Goal: Transaction & Acquisition: Purchase product/service

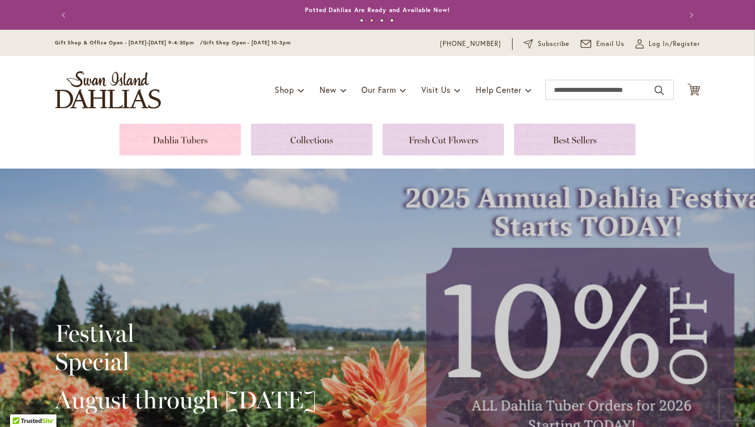
click at [229, 127] on link at bounding box center [181, 140] width 122 height 32
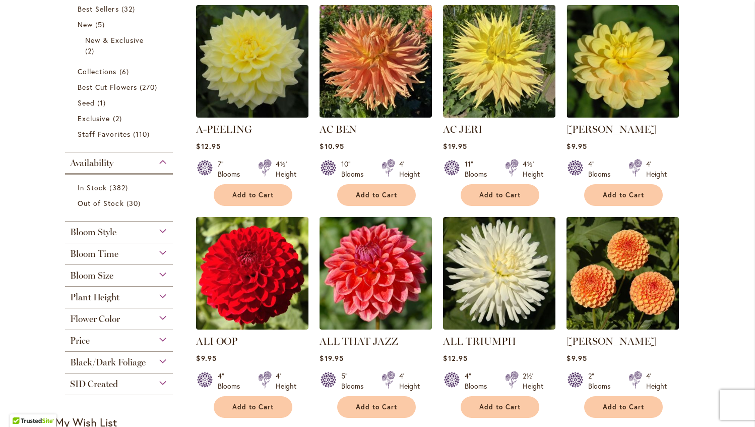
scroll to position [246, 0]
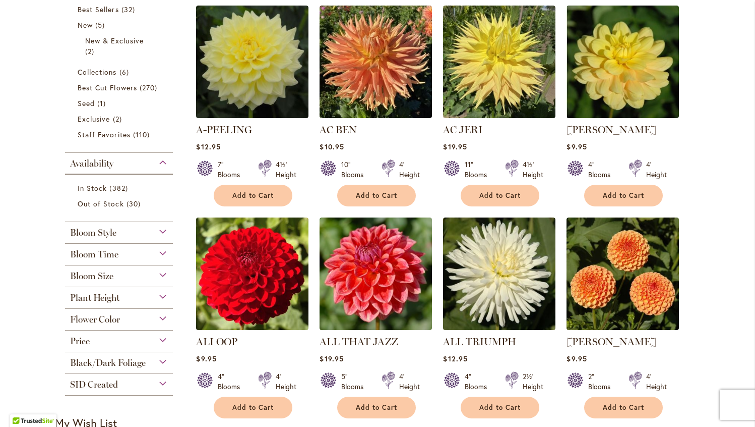
click at [145, 352] on div "Black/Dark Foliage" at bounding box center [119, 360] width 108 height 16
click at [142, 337] on div "Price" at bounding box center [119, 338] width 108 height 16
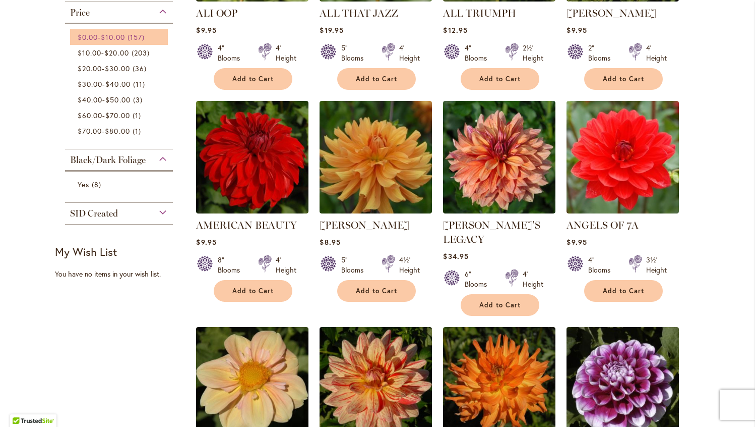
click at [146, 37] on span "157 items" at bounding box center [138, 37] width 20 height 11
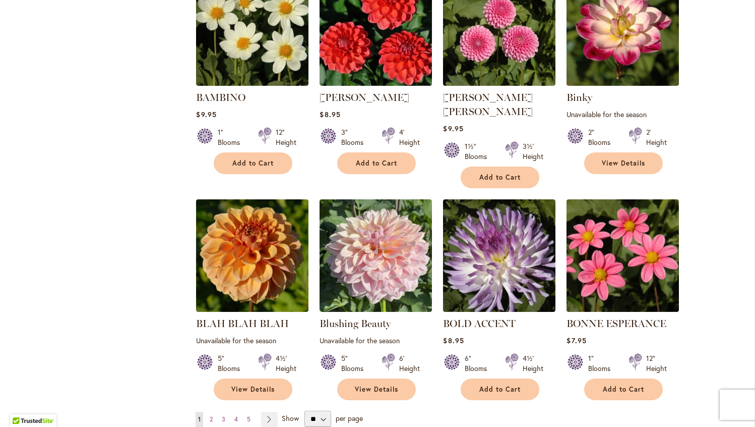
scroll to position [683, 0]
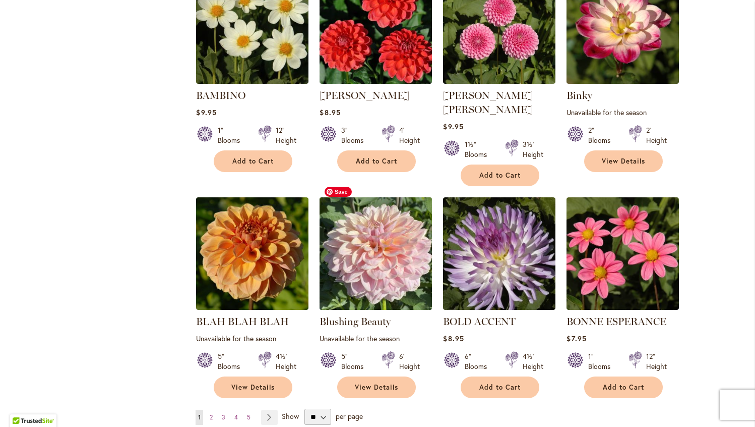
click at [368, 257] on img at bounding box center [376, 253] width 118 height 118
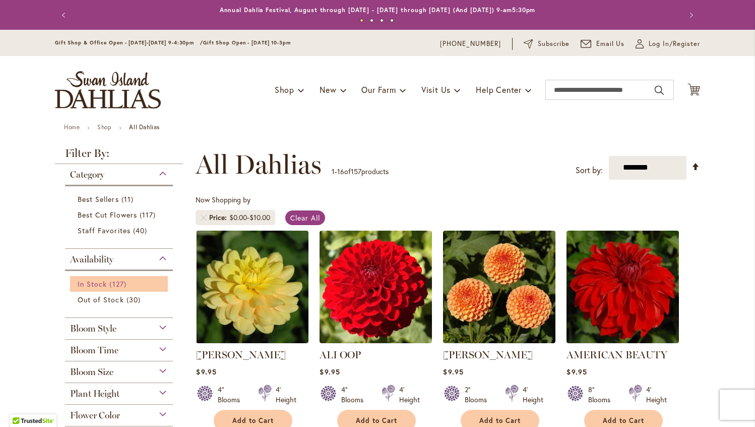
click at [106, 283] on link "In Stock 127 items" at bounding box center [120, 283] width 85 height 11
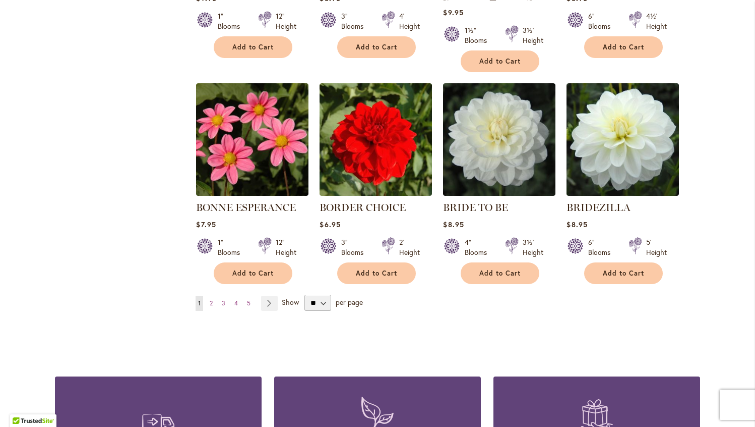
scroll to position [798, 0]
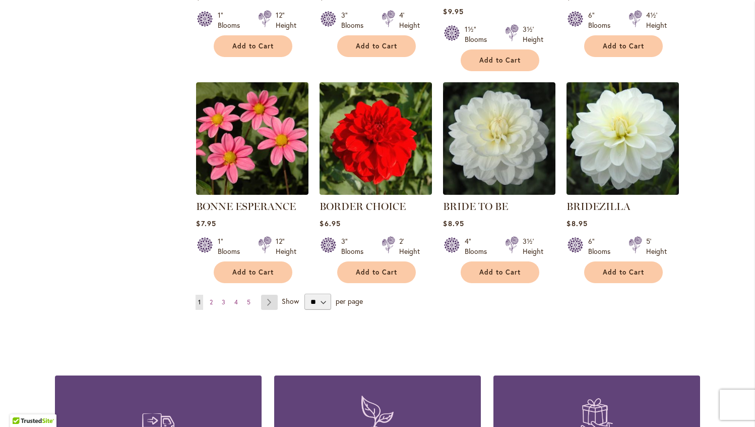
click at [269, 294] on link "Page Next" at bounding box center [269, 301] width 17 height 15
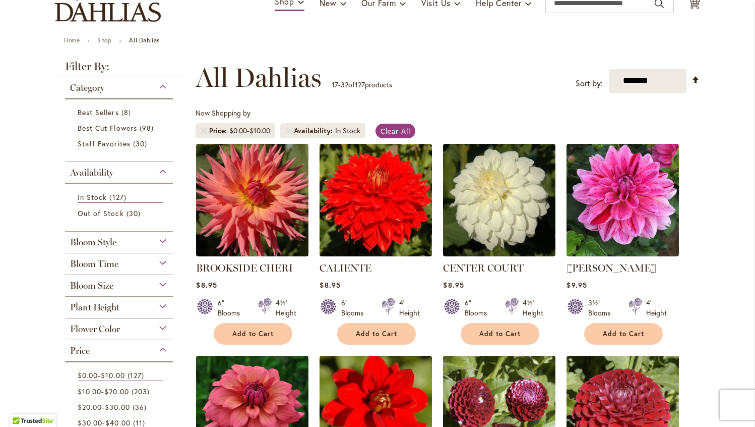
scroll to position [88, 0]
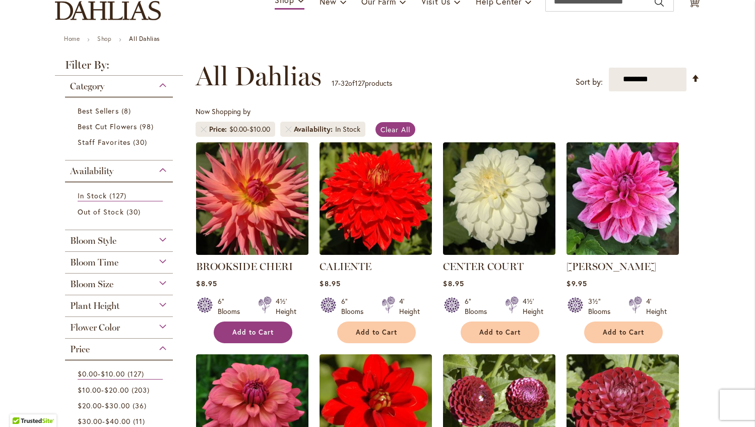
click at [255, 338] on button "Add to Cart" at bounding box center [253, 332] width 79 height 22
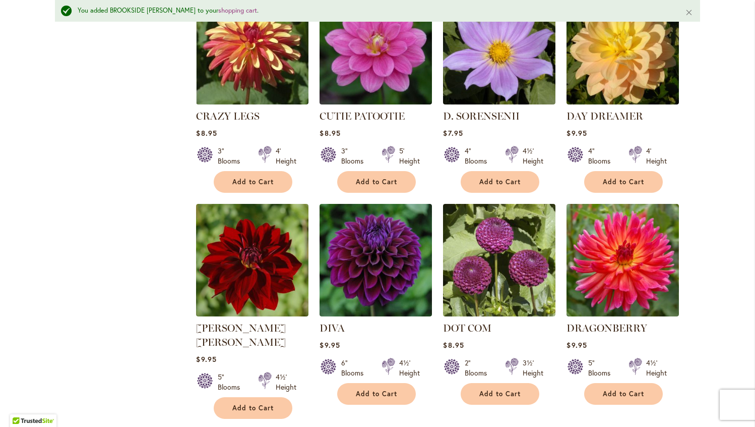
scroll to position [705, 0]
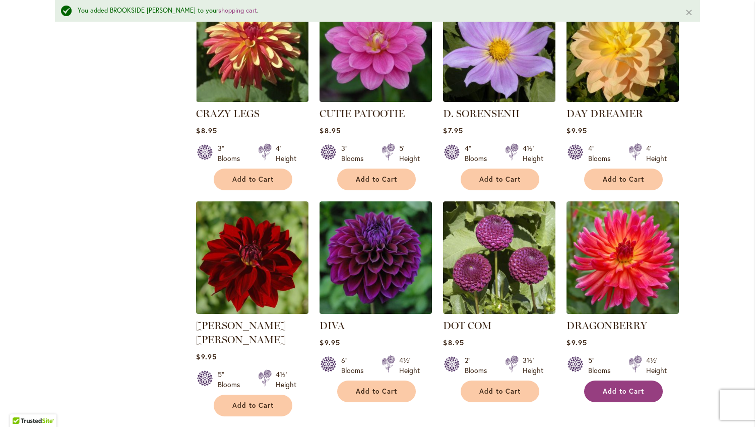
click at [649, 380] on button "Add to Cart" at bounding box center [623, 391] width 79 height 22
click at [293, 426] on link "Page Next" at bounding box center [294, 435] width 17 height 15
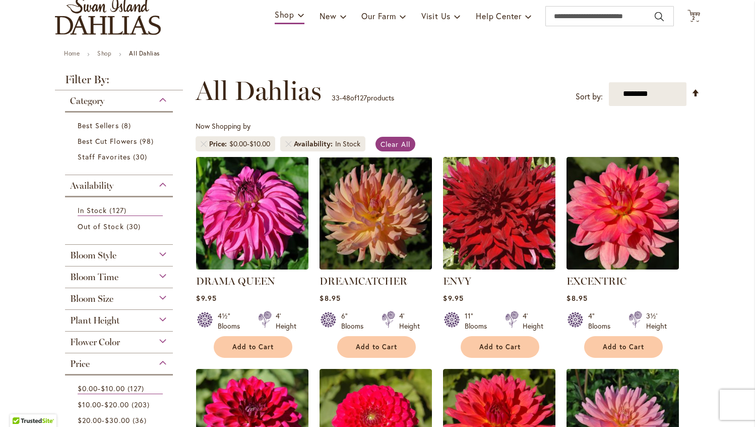
scroll to position [76, 0]
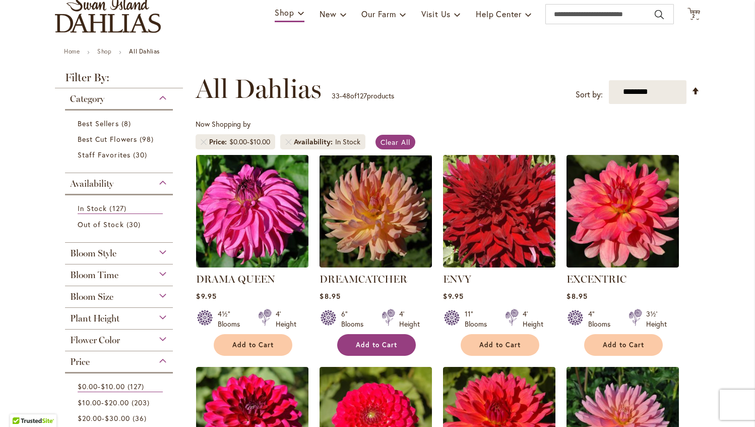
click at [408, 346] on button "Add to Cart" at bounding box center [376, 345] width 79 height 22
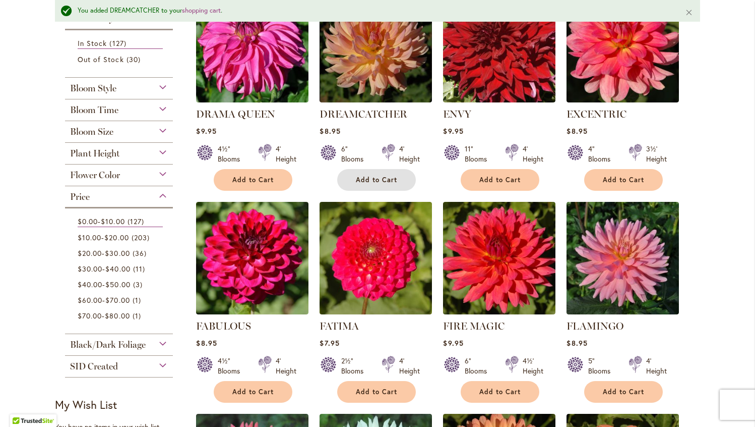
scroll to position [314, 0]
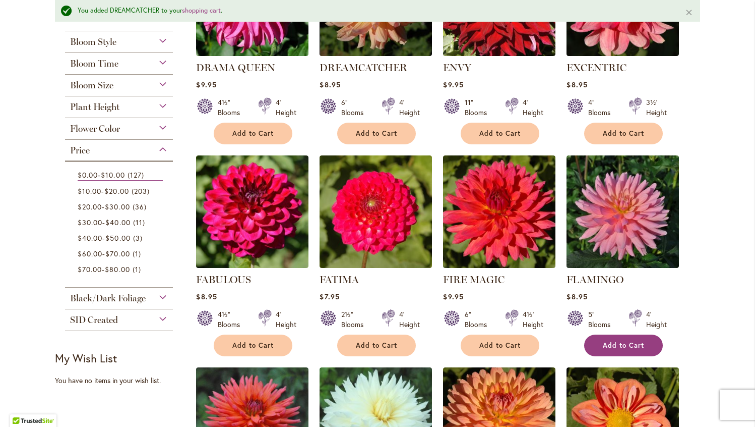
click at [653, 341] on button "Add to Cart" at bounding box center [623, 345] width 79 height 22
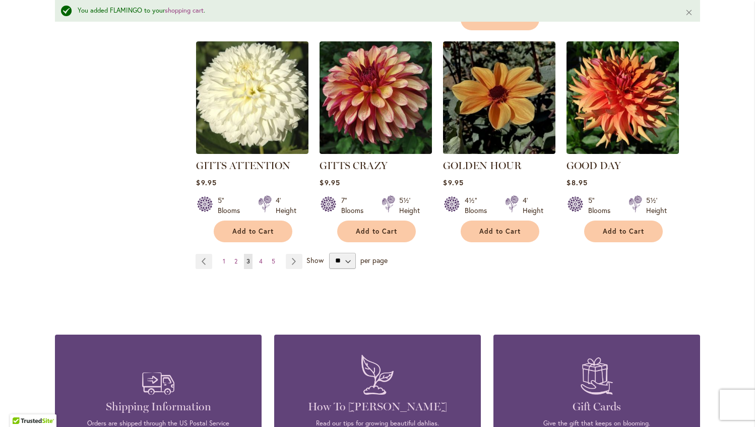
scroll to position [867, 0]
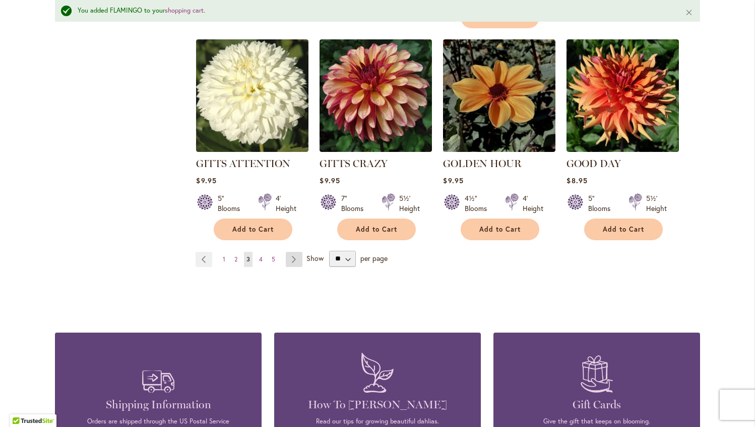
click at [292, 252] on link "Page Next" at bounding box center [294, 259] width 17 height 15
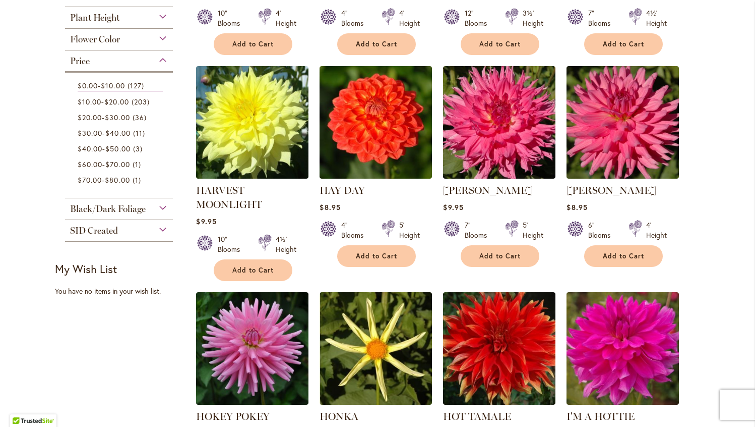
scroll to position [375, 0]
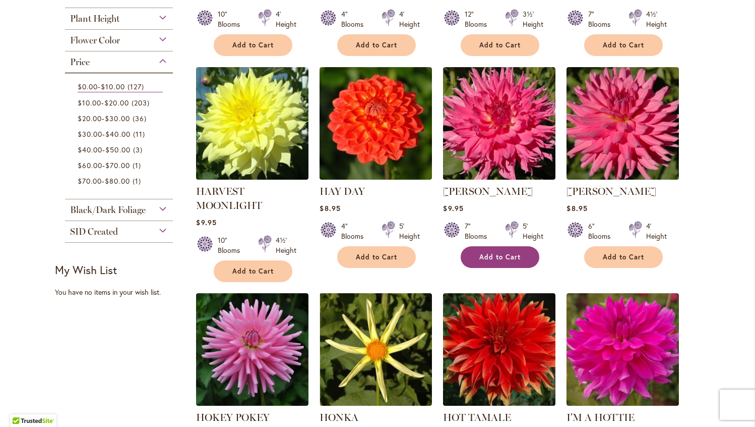
click at [526, 253] on button "Add to Cart" at bounding box center [500, 257] width 79 height 22
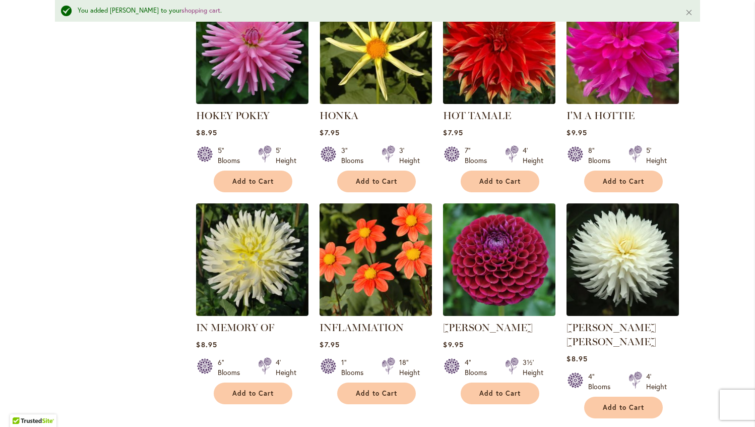
scroll to position [704, 0]
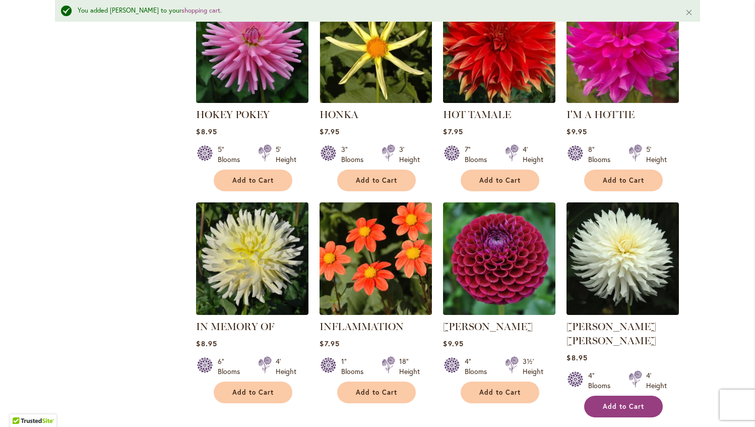
click at [649, 395] on button "Add to Cart" at bounding box center [623, 406] width 79 height 22
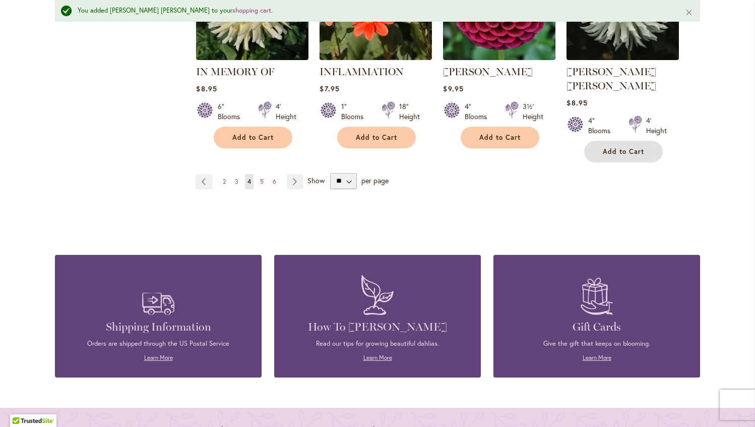
scroll to position [966, 0]
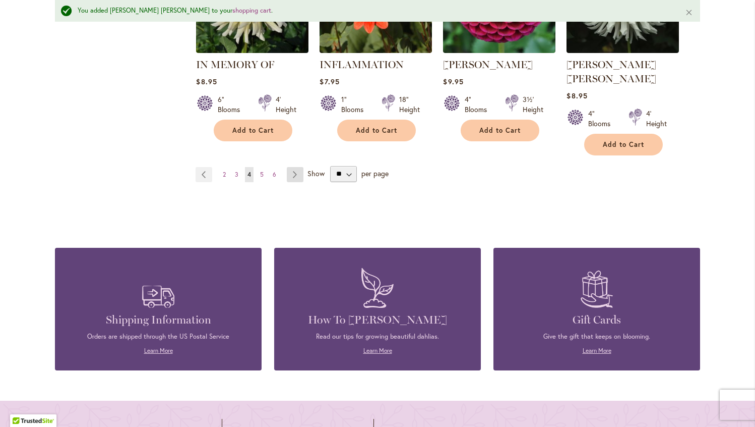
click at [293, 167] on link "Page Next" at bounding box center [295, 174] width 17 height 15
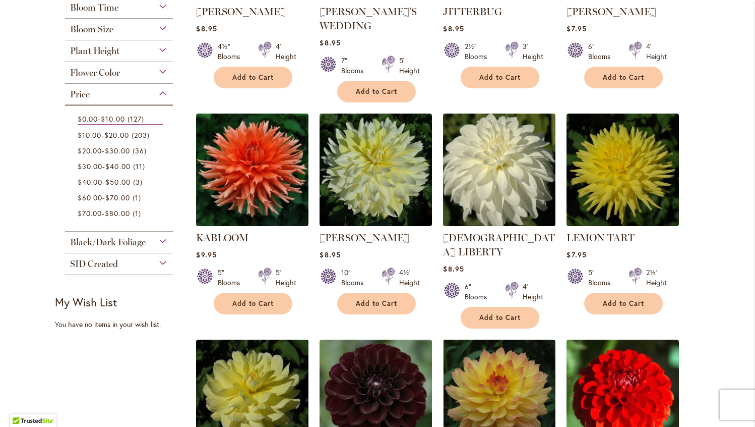
scroll to position [515, 0]
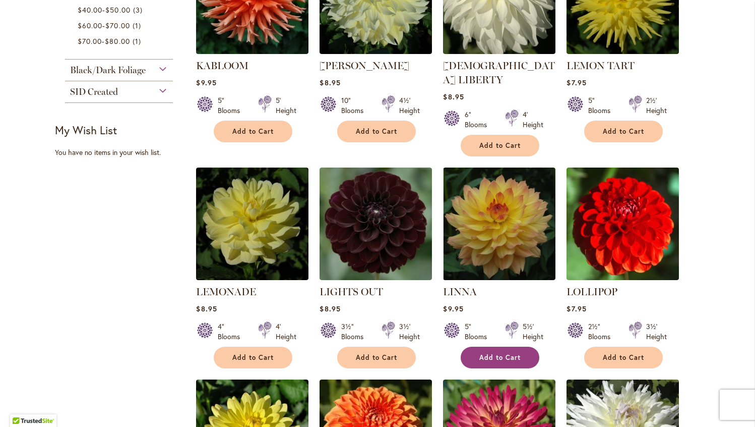
click at [506, 353] on span "Add to Cart" at bounding box center [500, 357] width 41 height 9
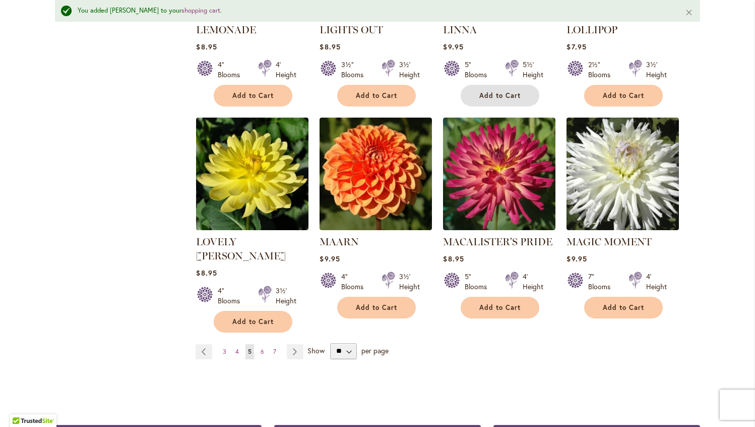
scroll to position [833, 0]
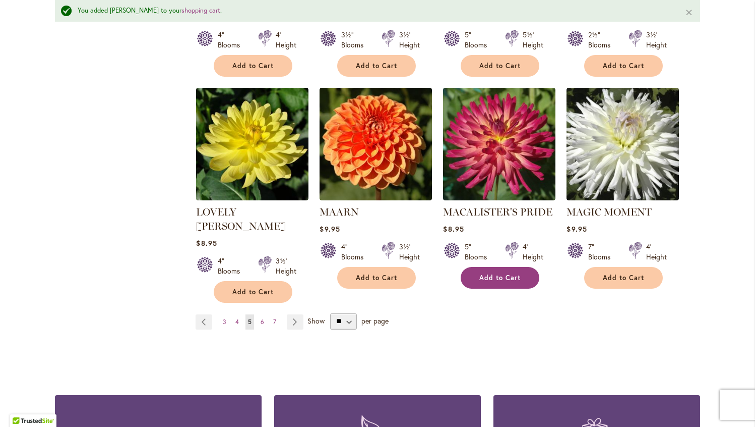
click at [496, 273] on span "Add to Cart" at bounding box center [500, 277] width 41 height 9
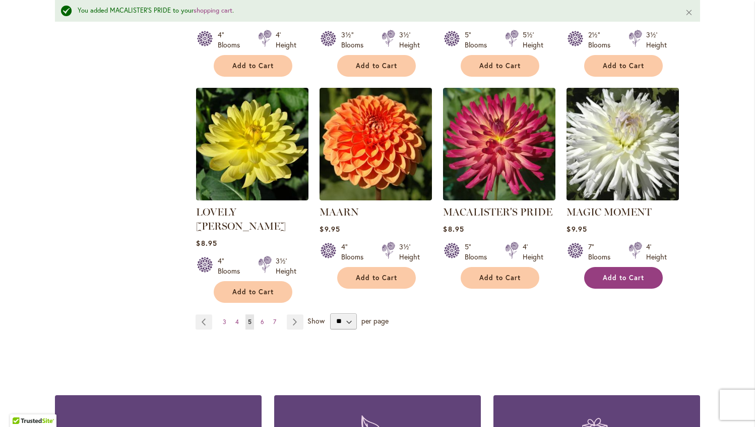
click at [612, 273] on span "Add to Cart" at bounding box center [623, 277] width 41 height 9
click at [295, 314] on link "Page Next" at bounding box center [295, 321] width 17 height 15
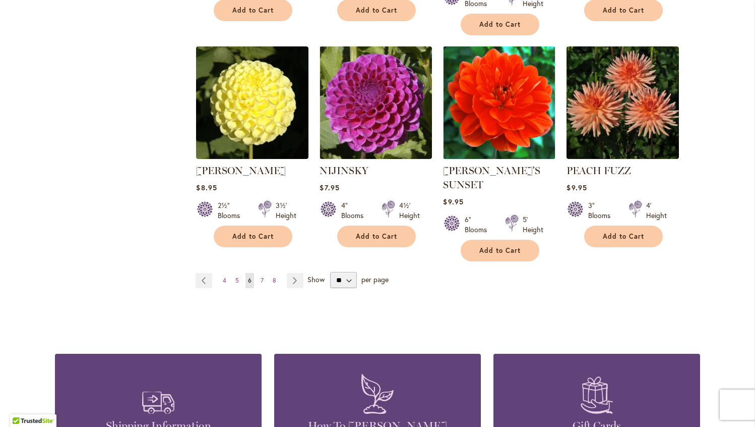
scroll to position [863, 0]
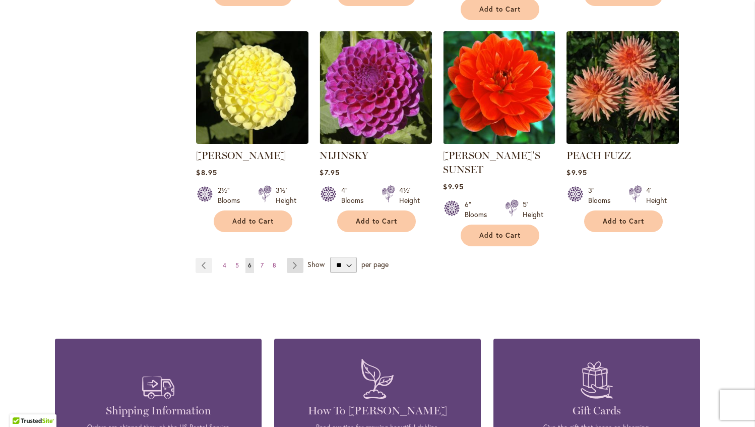
click at [301, 258] on link "Page Next" at bounding box center [295, 265] width 17 height 15
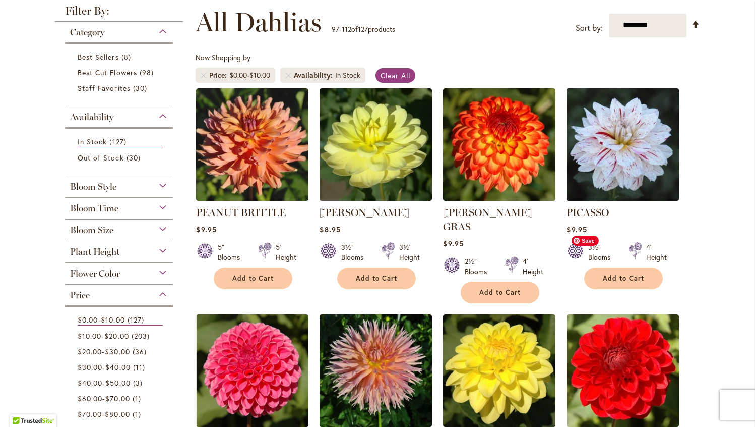
scroll to position [144, 0]
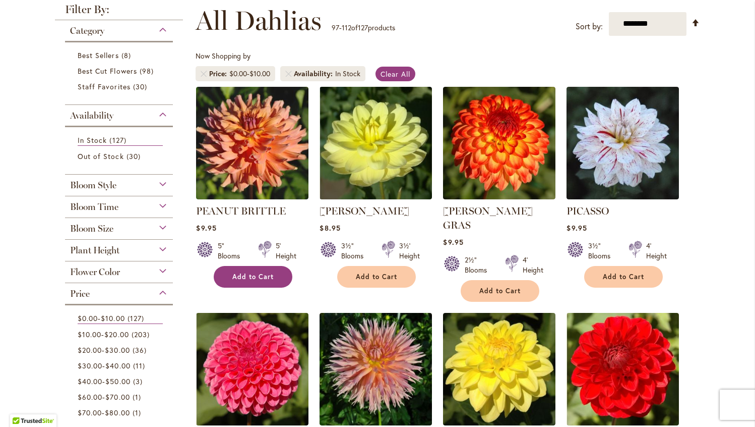
click at [235, 281] on button "Add to Cart" at bounding box center [253, 277] width 79 height 22
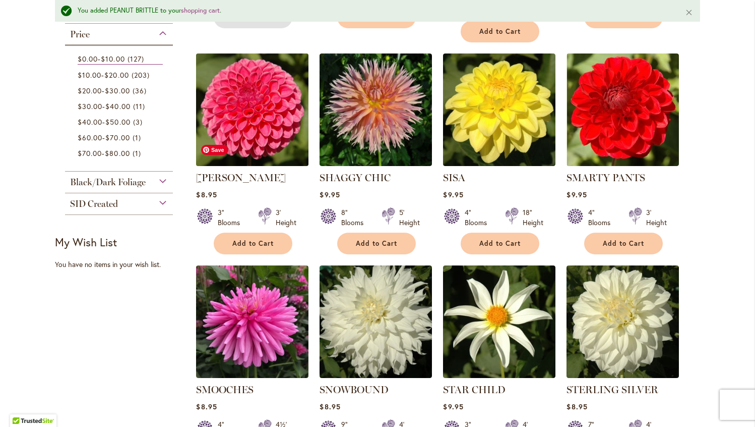
scroll to position [431, 0]
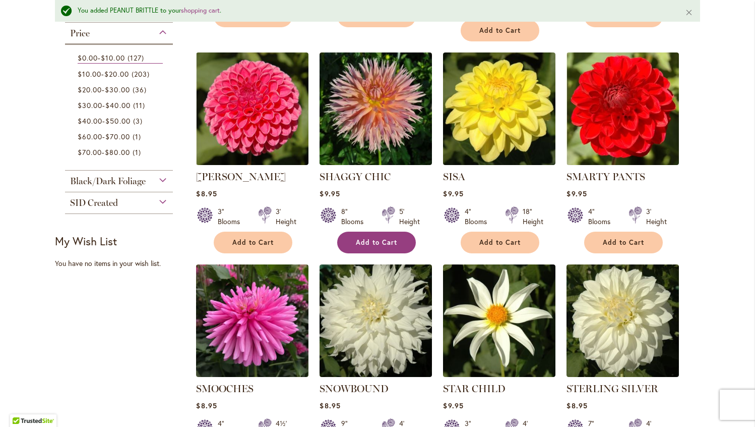
click at [389, 238] on span "Add to Cart" at bounding box center [376, 242] width 41 height 9
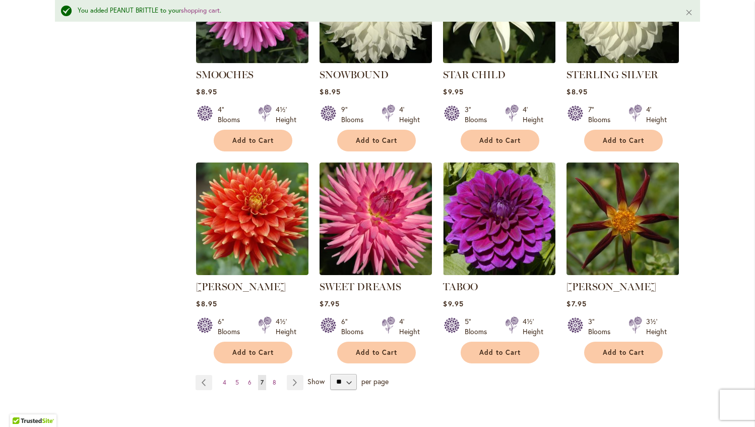
scroll to position [760, 0]
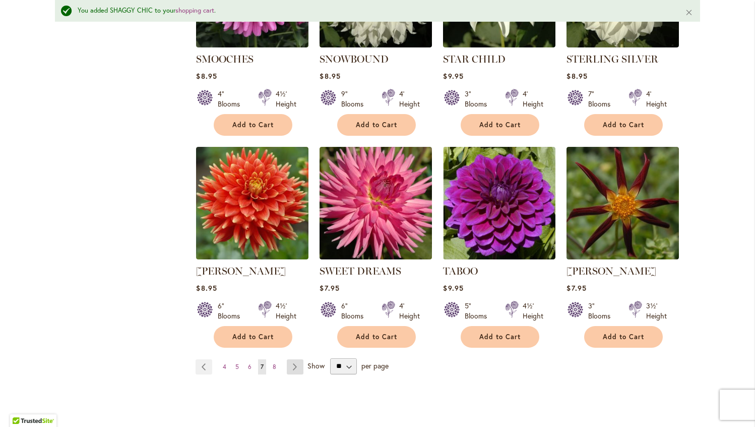
click at [295, 359] on link "Page Next" at bounding box center [295, 366] width 17 height 15
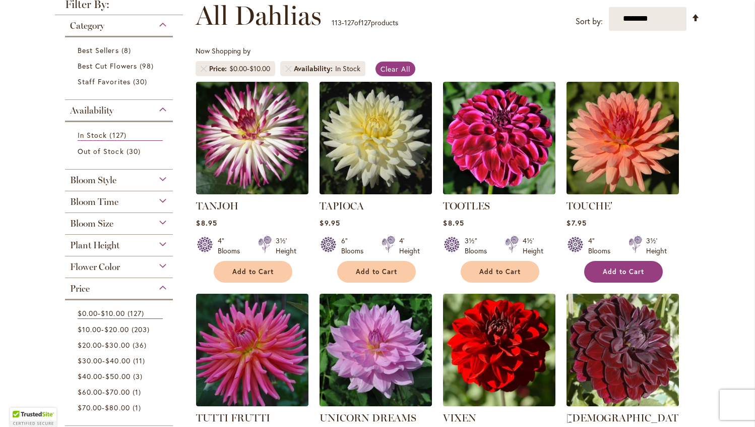
scroll to position [158, 0]
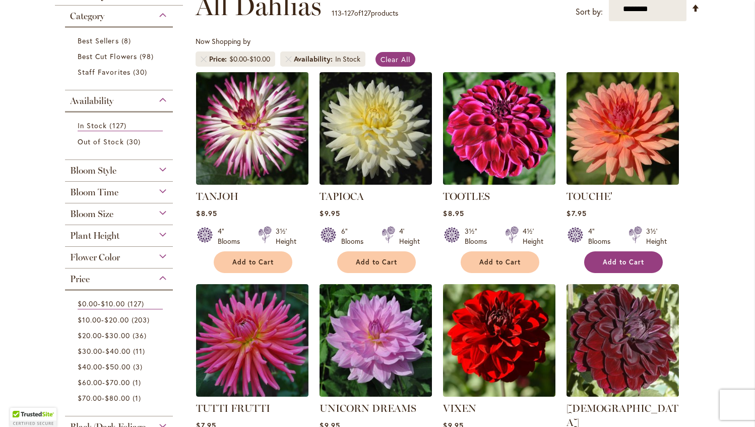
click at [637, 258] on span "Add to Cart" at bounding box center [623, 262] width 41 height 9
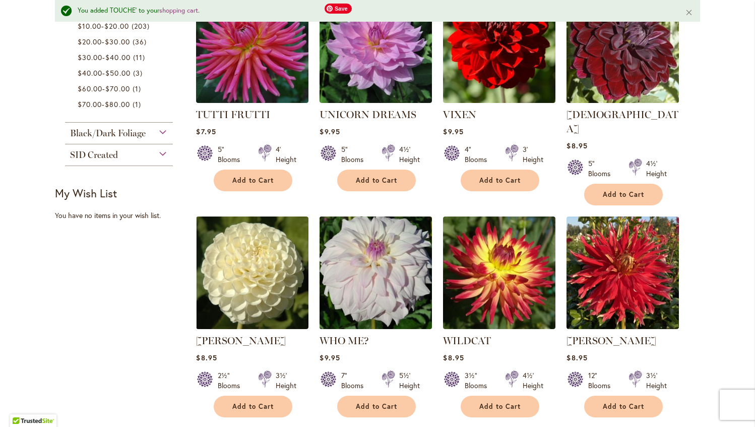
scroll to position [473, 0]
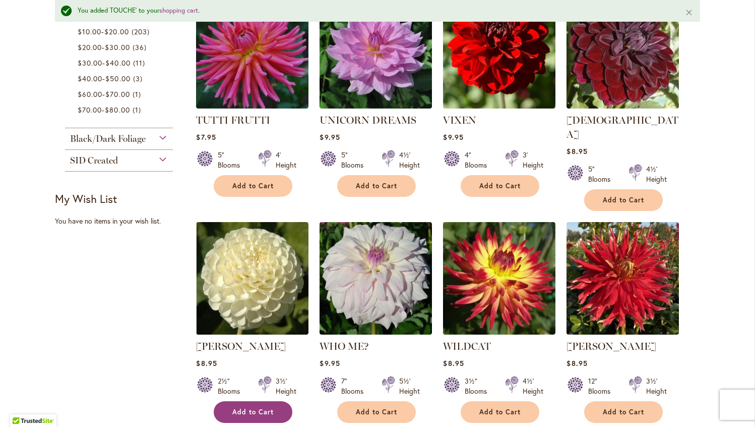
click at [271, 407] on span "Add to Cart" at bounding box center [252, 411] width 41 height 9
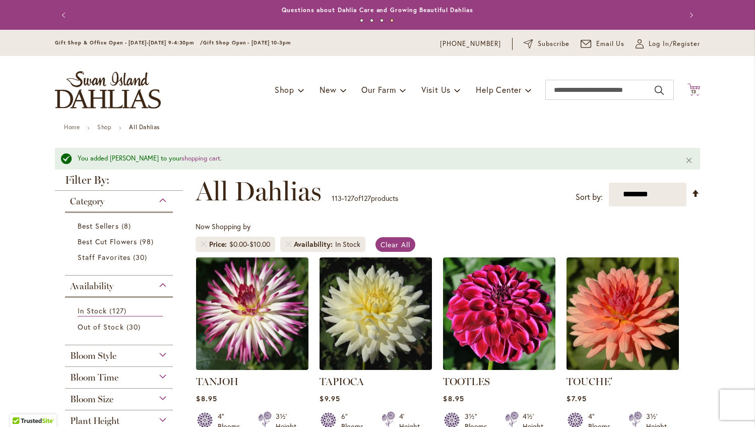
click at [690, 91] on span "13 13 items" at bounding box center [694, 91] width 10 height 5
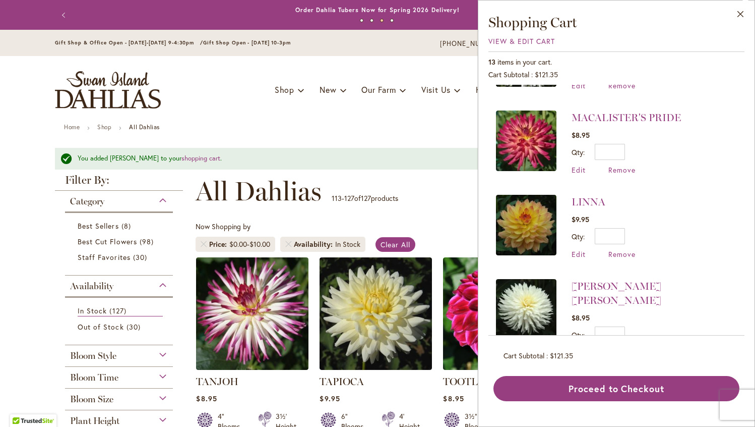
scroll to position [402, 0]
click at [619, 167] on span "Remove" at bounding box center [622, 171] width 27 height 10
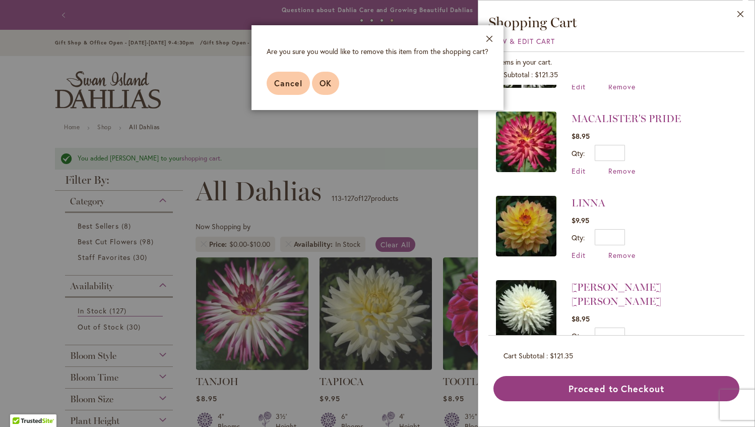
click at [324, 78] on button "OK" at bounding box center [325, 83] width 27 height 23
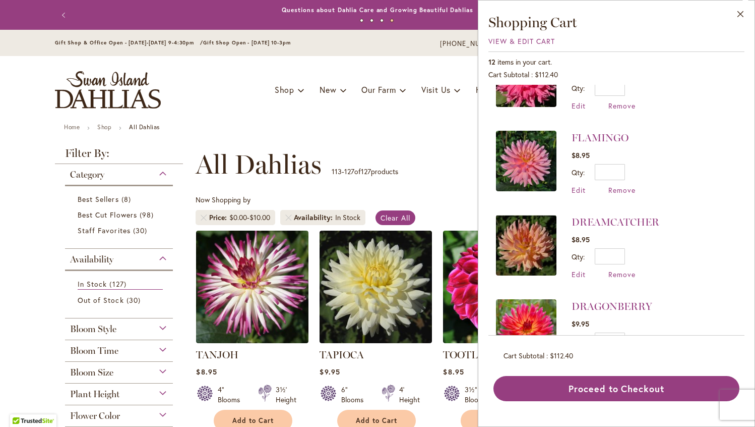
scroll to position [756, 0]
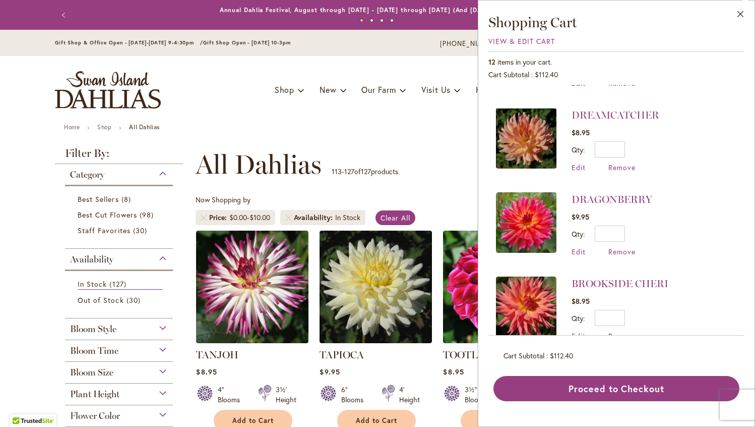
click at [617, 331] on span "Remove" at bounding box center [622, 336] width 27 height 10
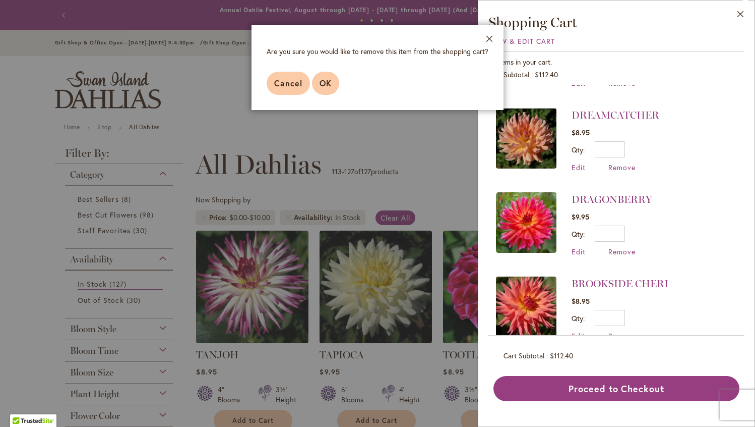
click at [325, 74] on button "OK" at bounding box center [325, 83] width 27 height 23
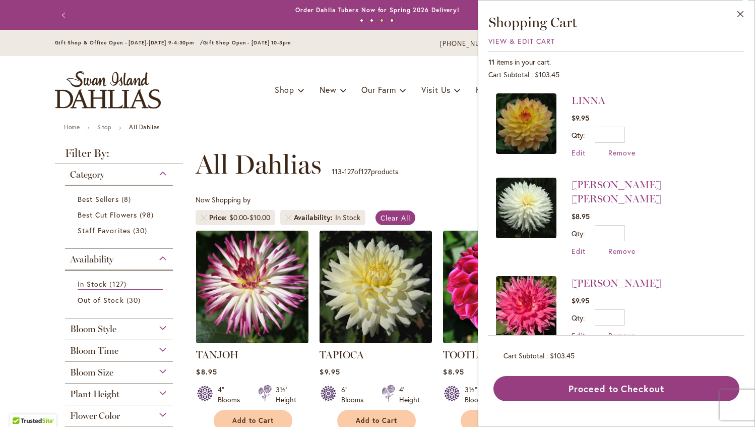
scroll to position [420, 0]
click at [527, 228] on img at bounding box center [526, 208] width 61 height 61
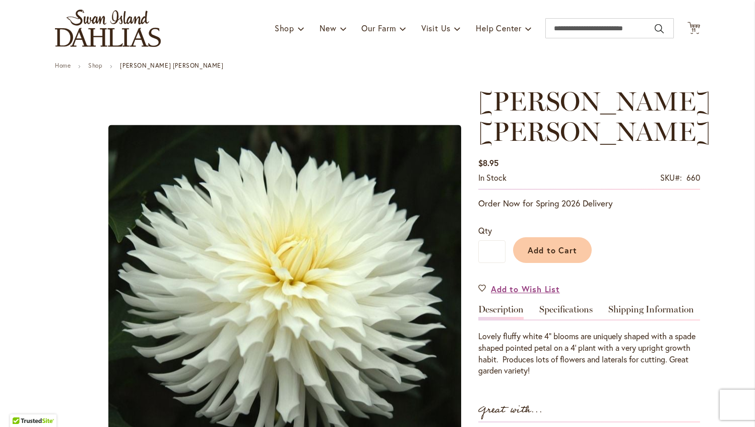
scroll to position [32, 0]
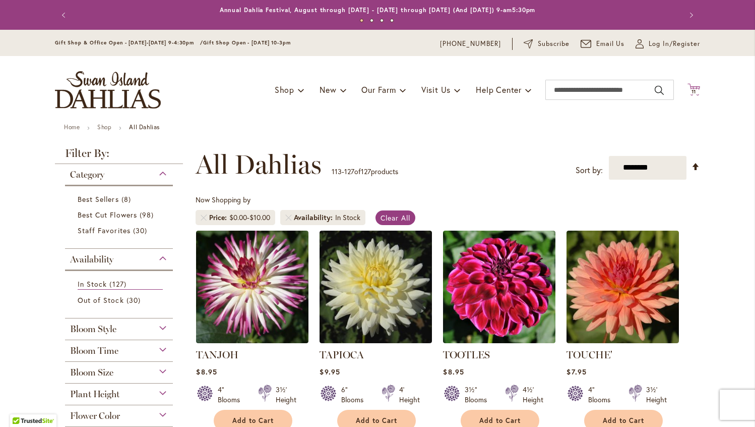
click at [698, 93] on span "11 11 items" at bounding box center [694, 91] width 10 height 5
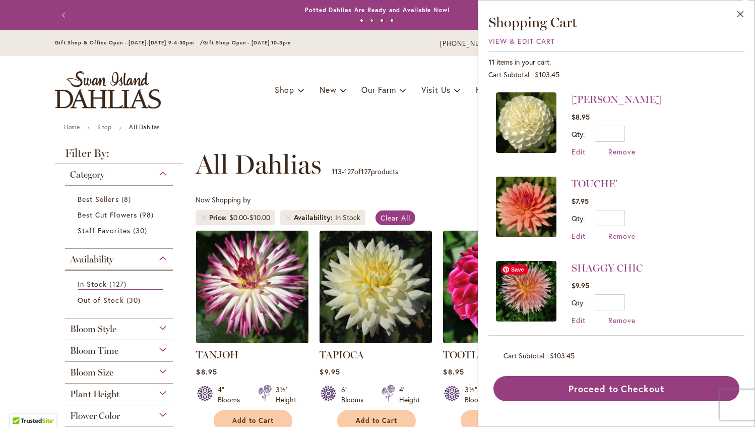
click at [539, 295] on img at bounding box center [526, 291] width 61 height 61
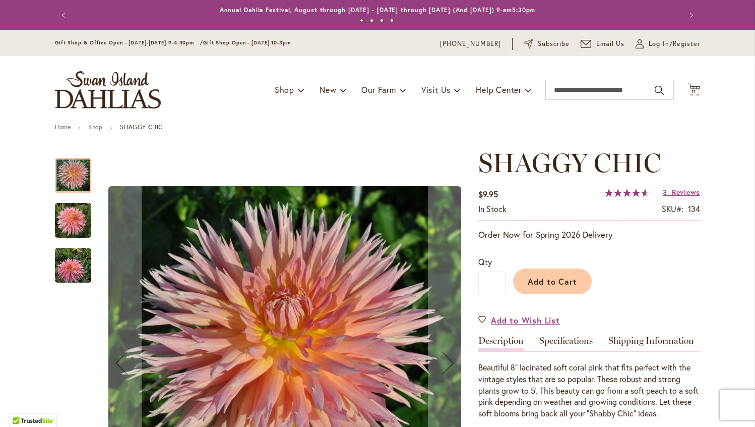
click at [68, 222] on img "SHAGGY CHIC" at bounding box center [73, 220] width 36 height 36
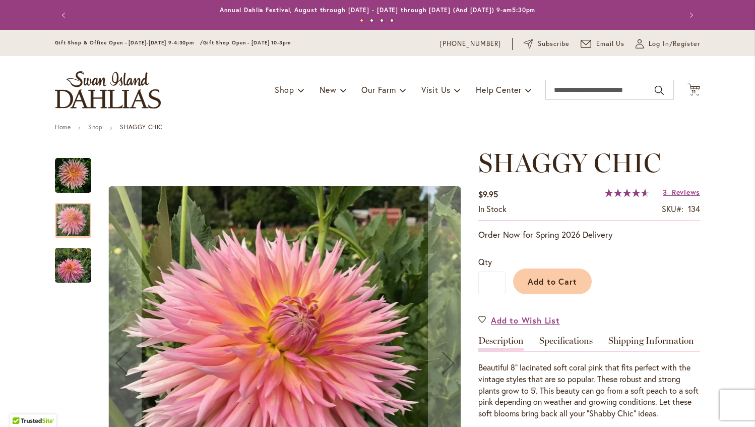
click at [72, 283] on div at bounding box center [73, 299] width 36 height 303
click at [69, 264] on img "SHAGGY CHIC" at bounding box center [73, 265] width 36 height 36
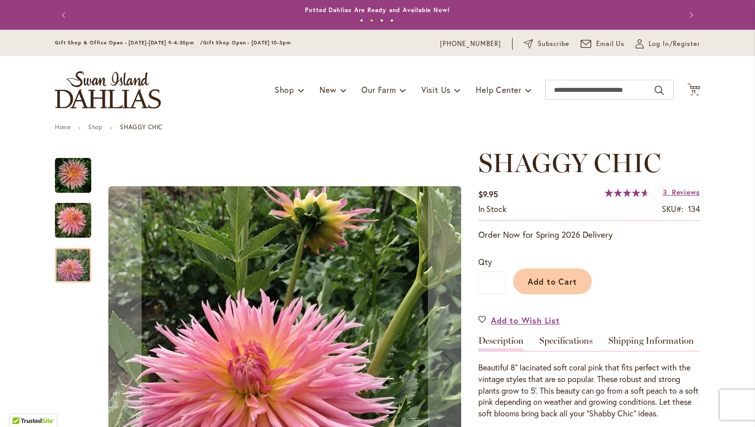
click at [74, 180] on img "SHAGGY CHIC" at bounding box center [73, 175] width 36 height 36
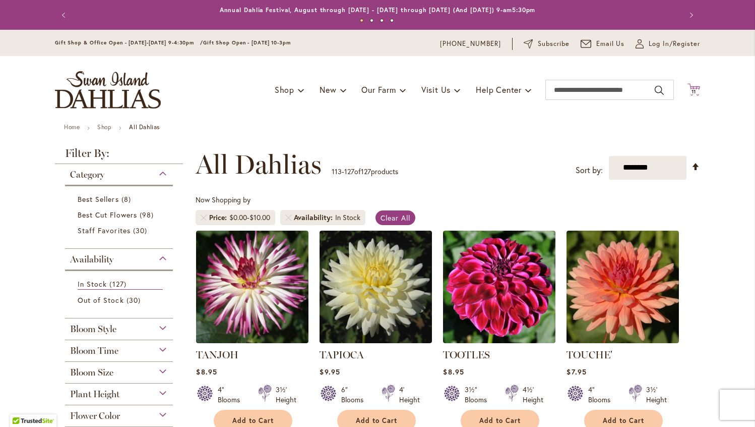
click at [697, 93] on span "11 11 items" at bounding box center [694, 91] width 10 height 5
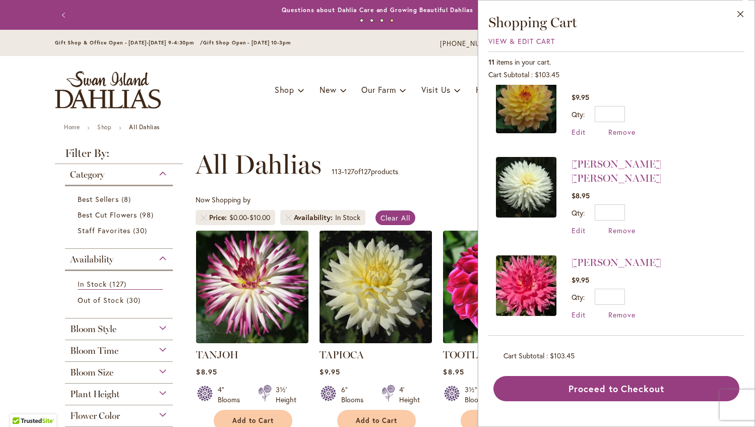
scroll to position [441, 0]
click at [622, 309] on span "Remove" at bounding box center [622, 314] width 27 height 10
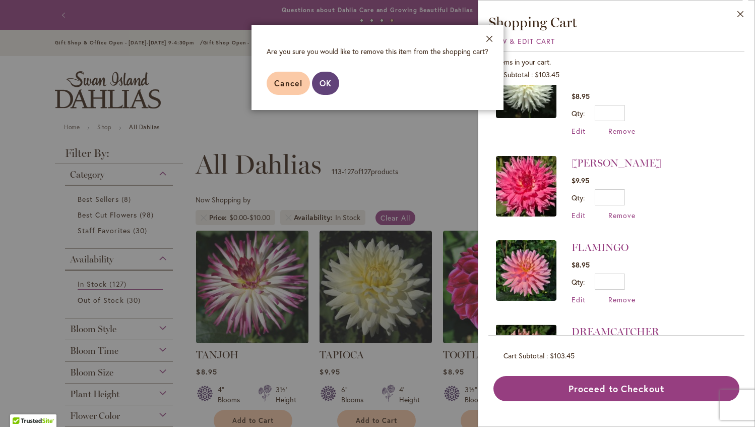
scroll to position [585, 0]
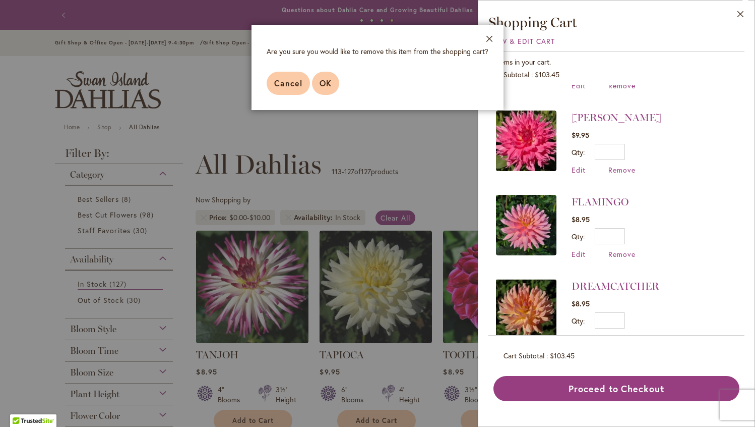
click at [323, 87] on span "OK" at bounding box center [326, 83] width 12 height 11
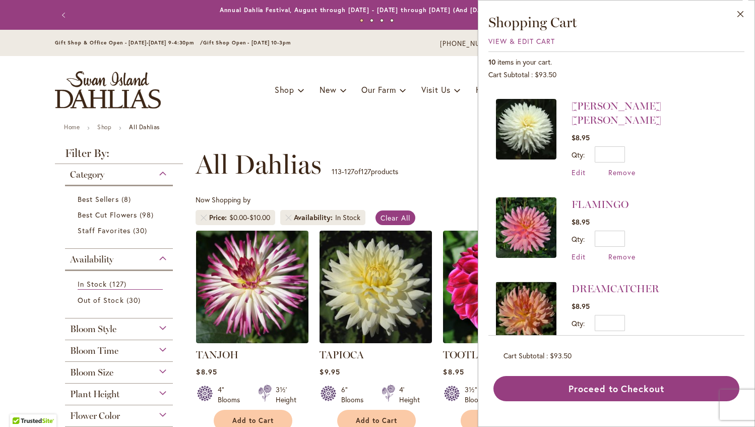
scroll to position [589, 0]
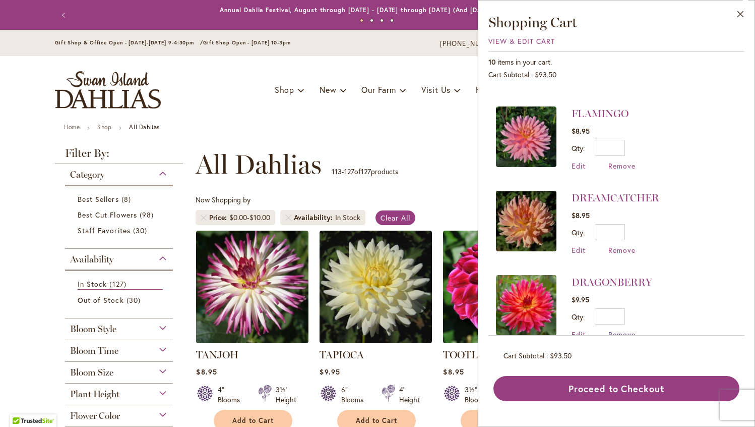
click at [626, 329] on span "Remove" at bounding box center [622, 334] width 27 height 10
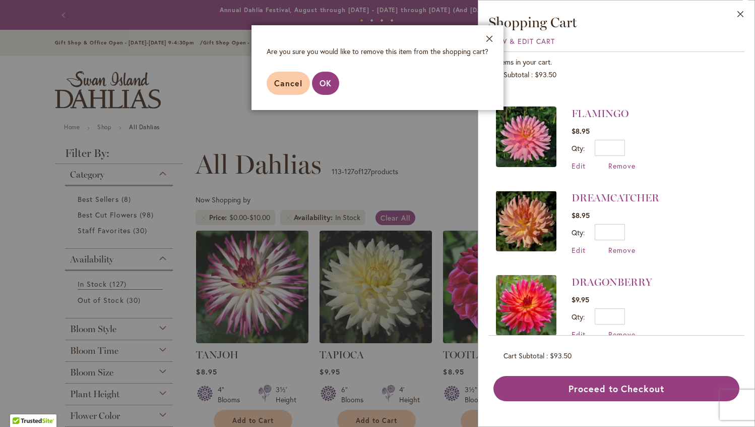
click at [337, 91] on footer "Cancel OK" at bounding box center [378, 82] width 252 height 53
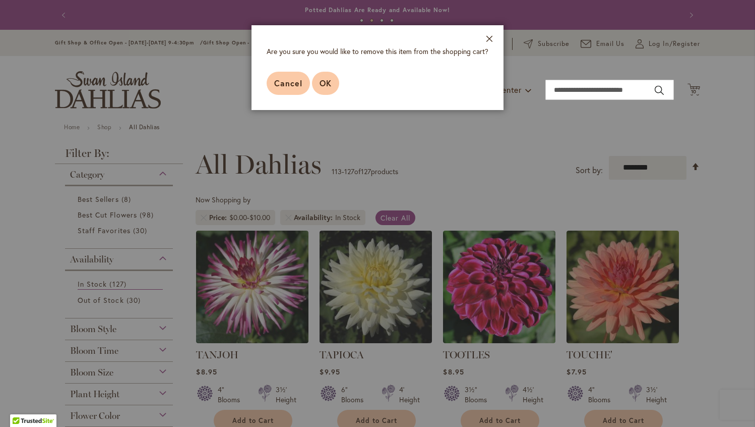
click at [326, 85] on span "OK" at bounding box center [326, 83] width 12 height 11
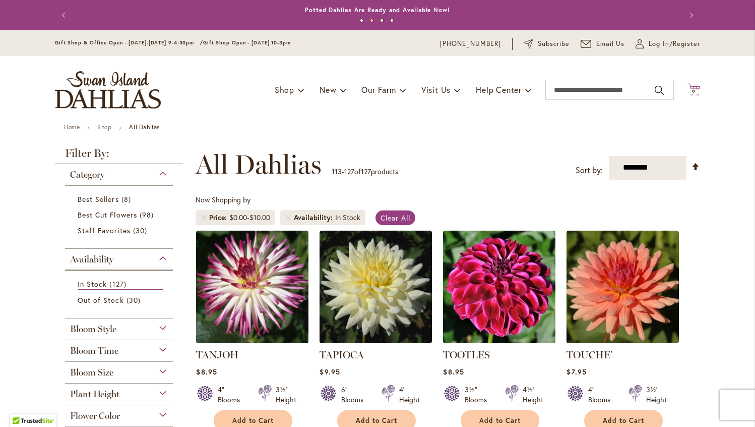
click at [692, 93] on span "9 9 items" at bounding box center [694, 91] width 10 height 5
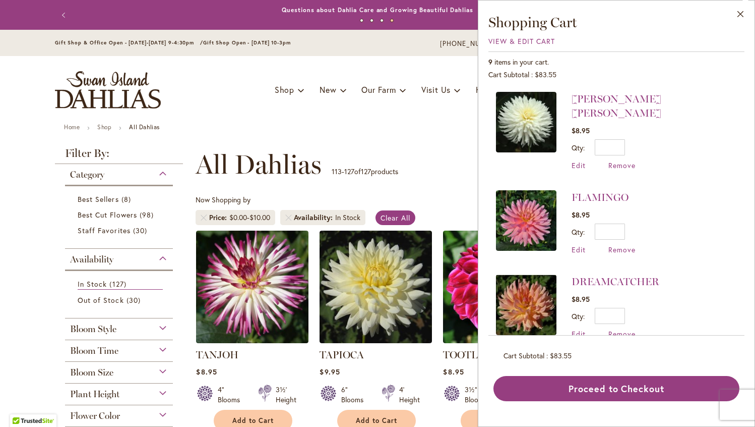
scroll to position [505, 0]
click at [622, 245] on span "Remove" at bounding box center [622, 250] width 27 height 10
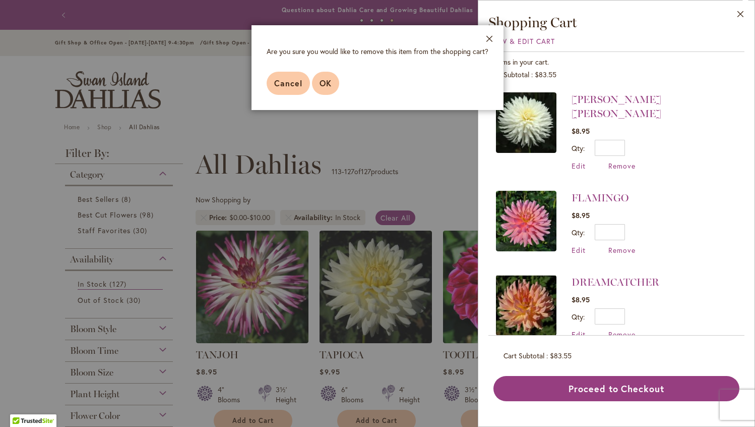
click at [325, 84] on span "OK" at bounding box center [326, 83] width 12 height 11
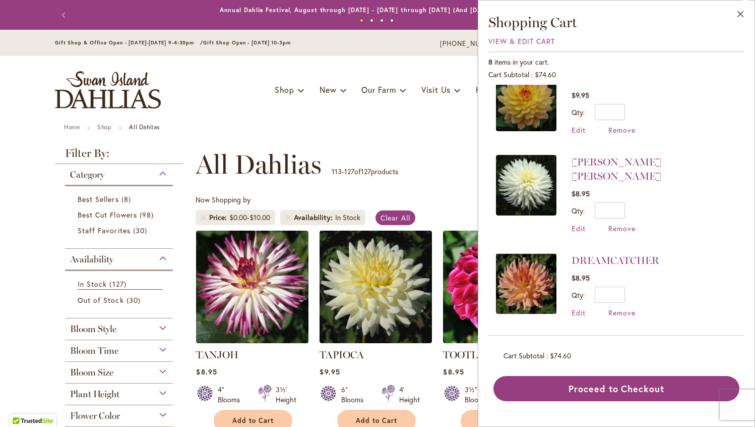
scroll to position [0, 0]
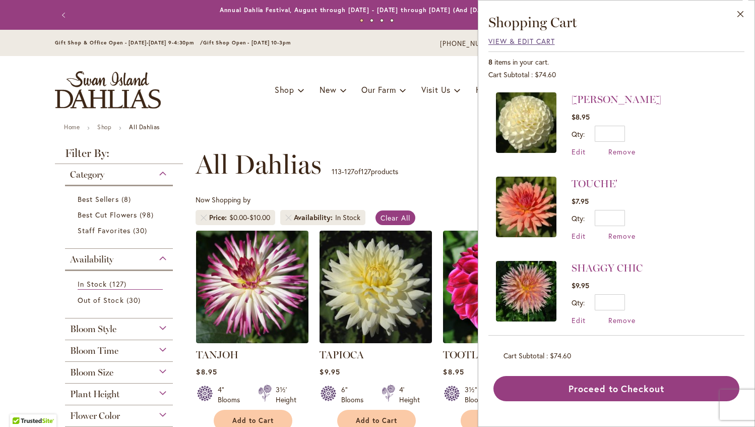
click at [539, 40] on span "View & Edit Cart" at bounding box center [522, 41] width 67 height 10
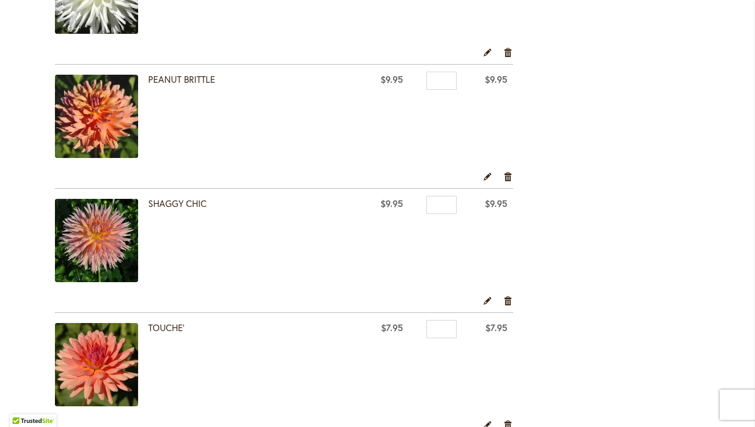
scroll to position [635, 0]
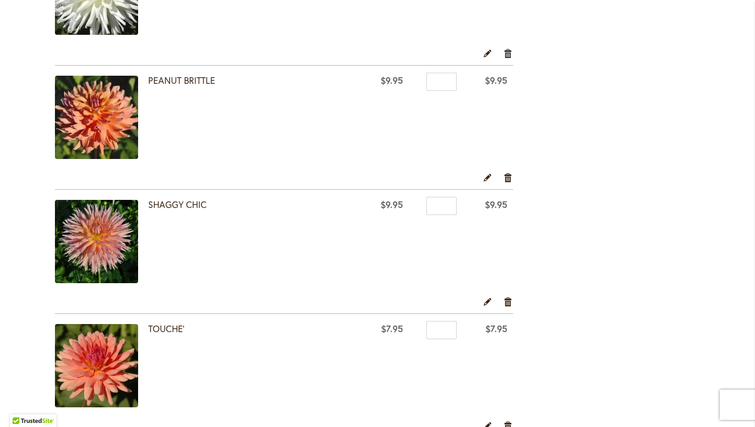
click at [507, 53] on link "Remove item" at bounding box center [509, 52] width 10 height 11
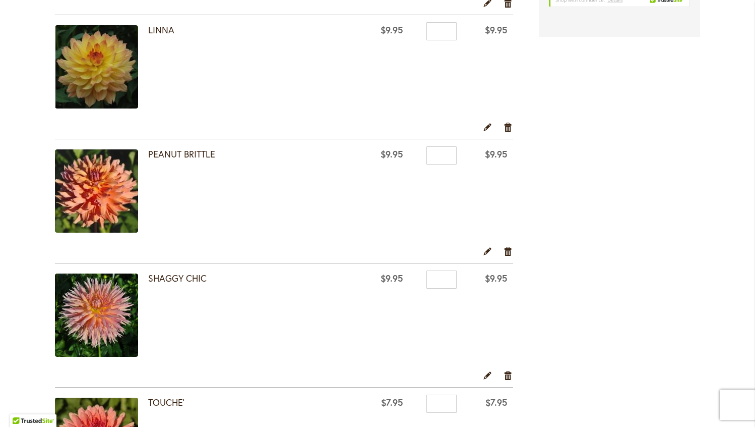
scroll to position [438, 0]
click at [510, 253] on link "Remove item" at bounding box center [509, 250] width 10 height 11
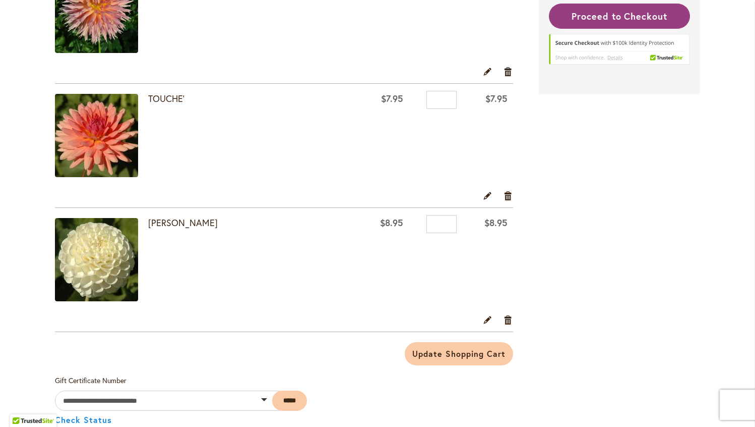
scroll to position [625, 0]
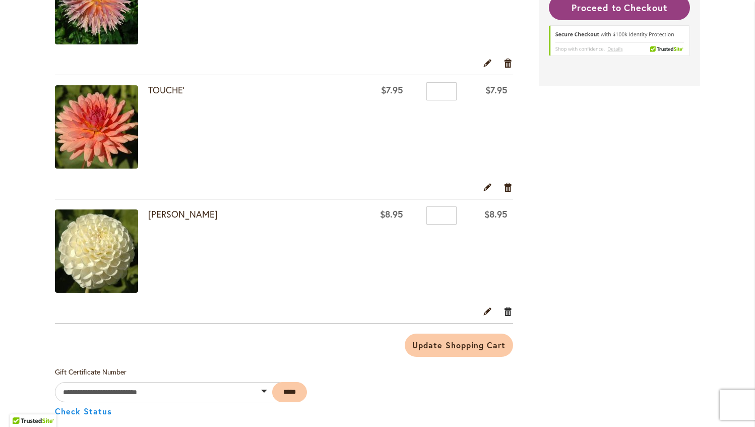
click at [505, 312] on link "Remove item" at bounding box center [509, 310] width 10 height 11
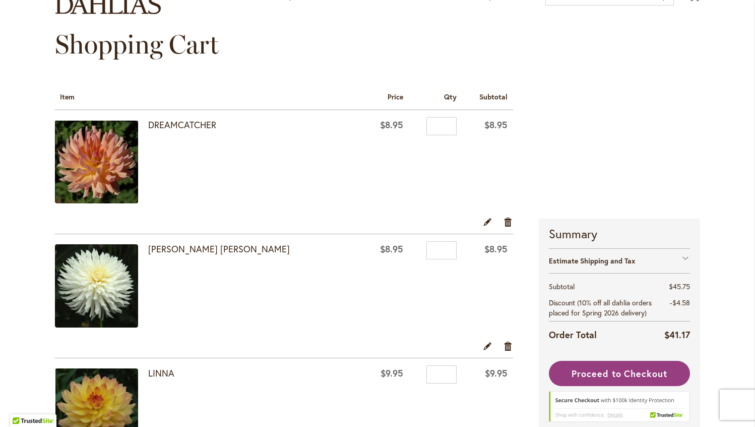
scroll to position [95, 0]
click at [123, 176] on img at bounding box center [96, 161] width 83 height 83
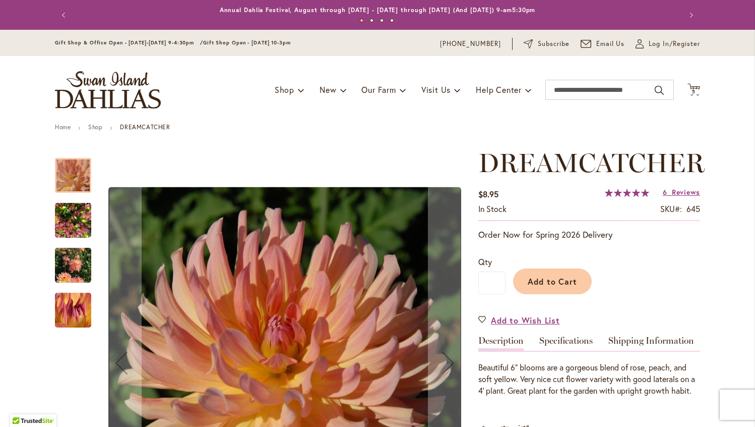
click at [57, 234] on img "Dreamcatcher" at bounding box center [73, 220] width 36 height 48
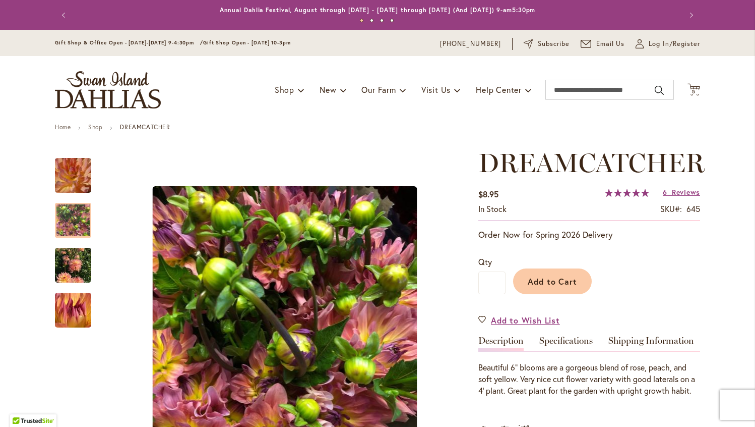
scroll to position [87, 0]
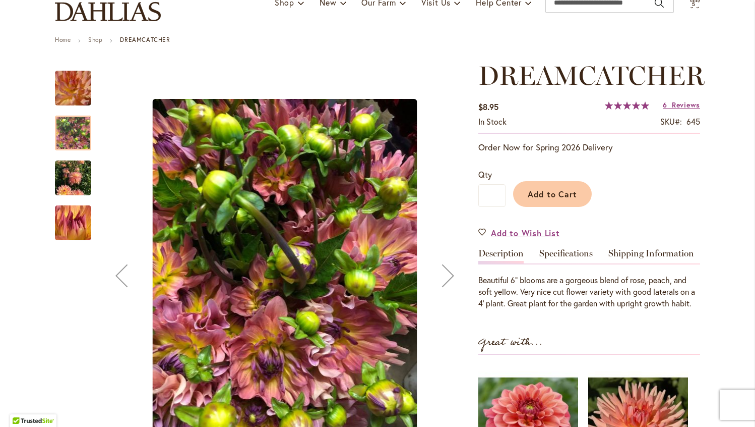
click at [71, 174] on img "Dreamcatcher" at bounding box center [73, 178] width 36 height 48
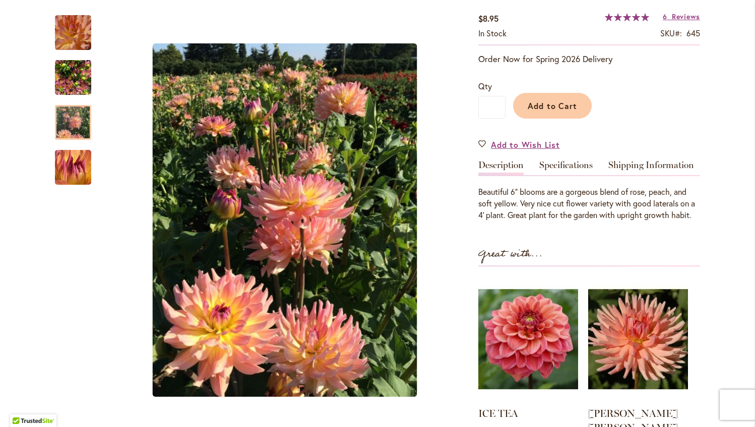
scroll to position [183, 0]
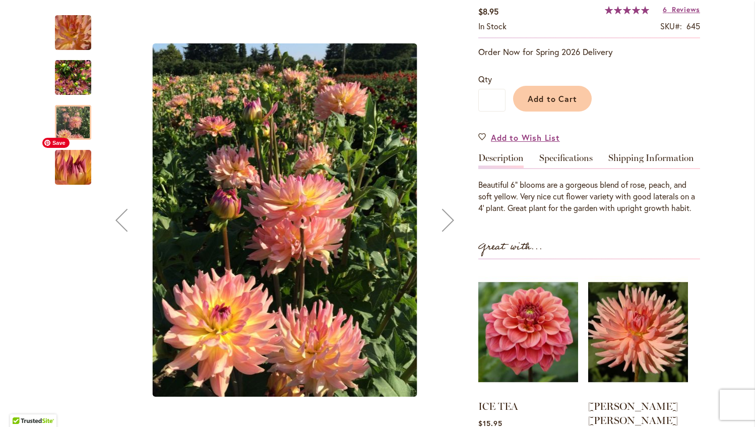
click at [66, 172] on img "Dreamcatcher" at bounding box center [73, 168] width 72 height 70
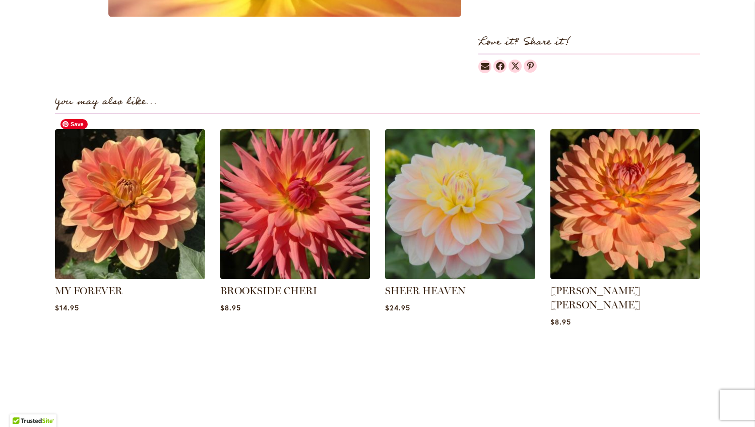
scroll to position [634, 0]
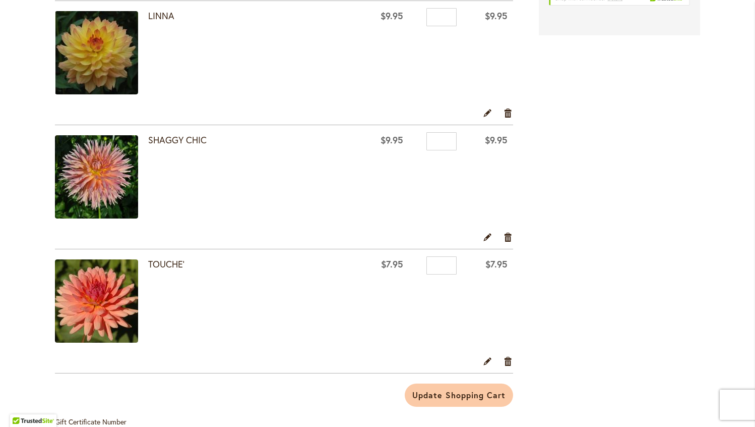
scroll to position [452, 0]
click at [509, 361] on link "Remove item" at bounding box center [509, 359] width 10 height 11
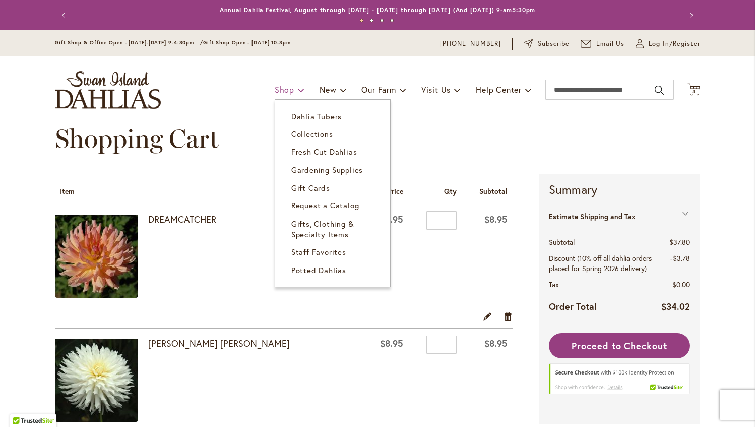
click at [280, 85] on span "Shop" at bounding box center [285, 89] width 20 height 11
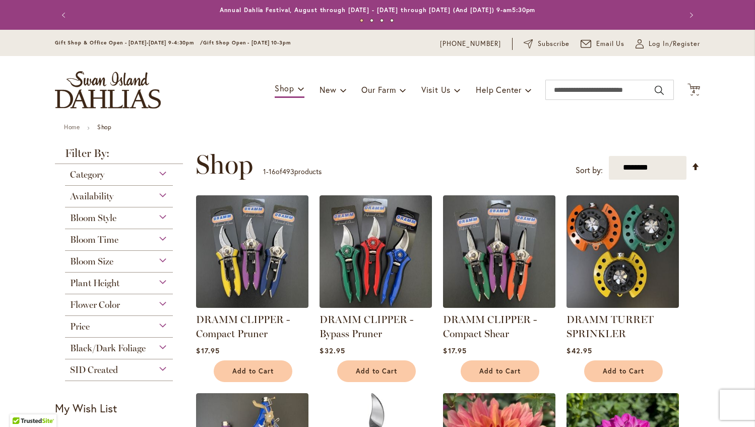
click at [304, 116] on div "Toggle Nav Shop Dahlia Tubers Collections Fresh Cut Dahlias Gardening Supplies …" at bounding box center [378, 90] width 666 height 68
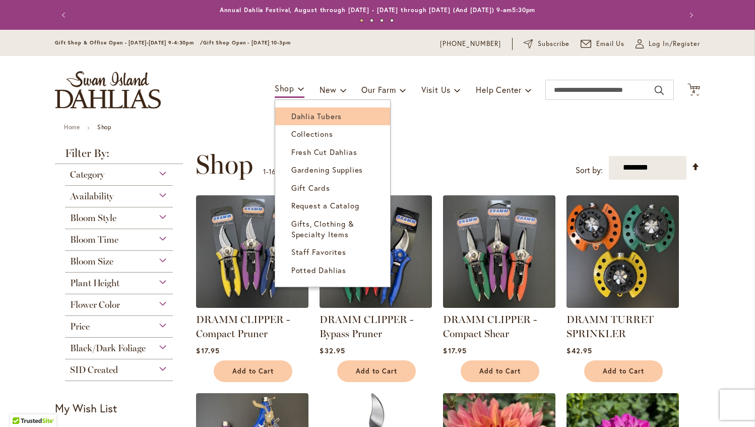
click at [293, 110] on link "Dahlia Tubers" at bounding box center [332, 116] width 115 height 18
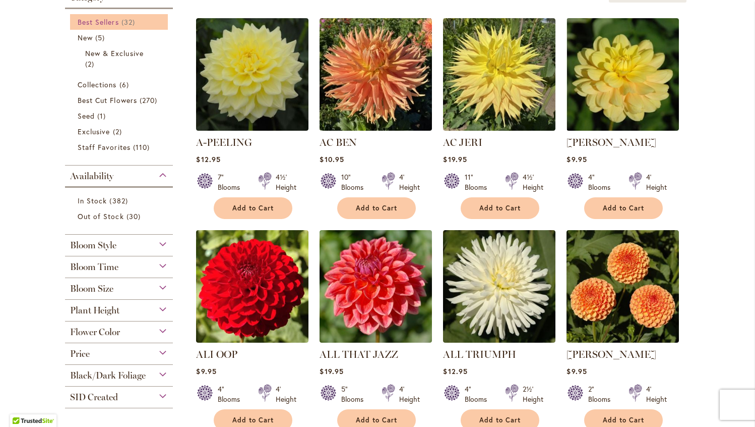
scroll to position [245, 0]
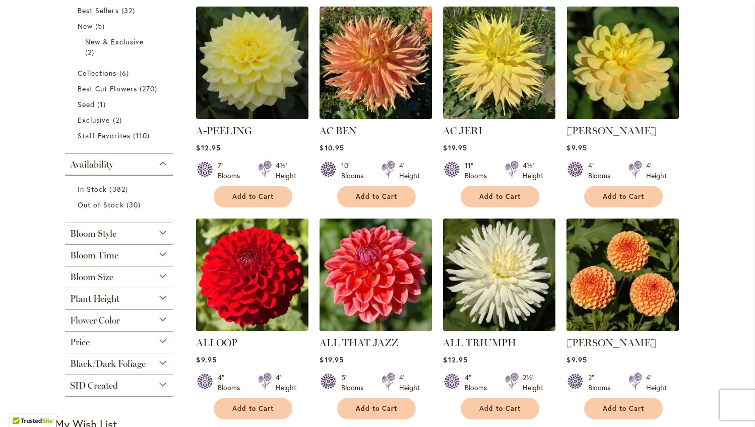
click at [145, 345] on div "Price $0.00 - $10.00 157 items $10.00 - $20.00 203 items $20.00 - $30.00 36 ite…" at bounding box center [119, 342] width 108 height 22
click at [133, 341] on div "Price" at bounding box center [119, 339] width 108 height 16
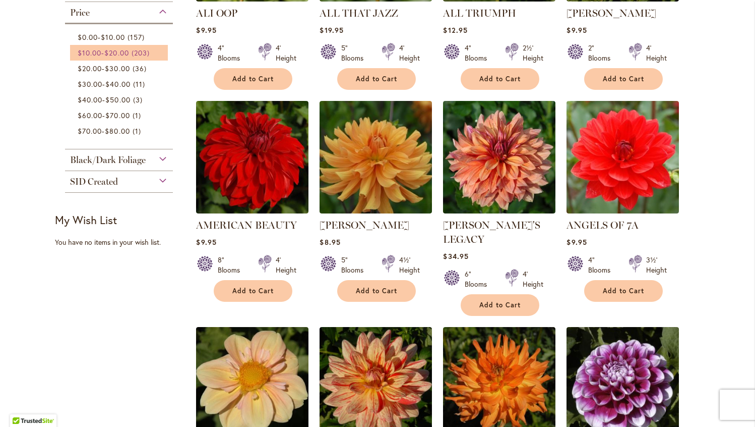
click at [128, 48] on span "$20.00" at bounding box center [116, 53] width 24 height 10
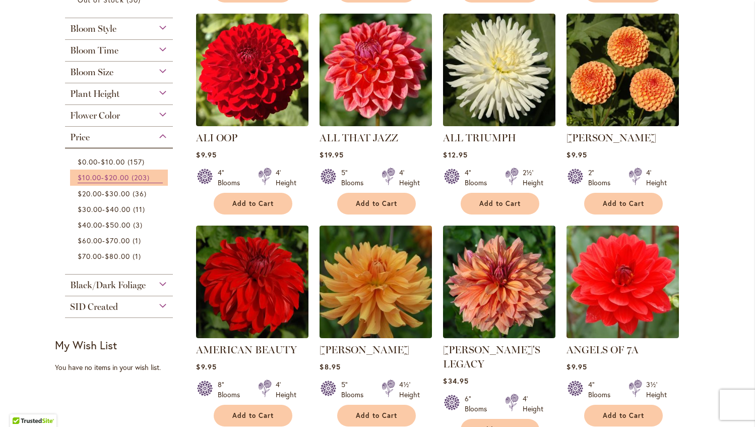
scroll to position [447, 0]
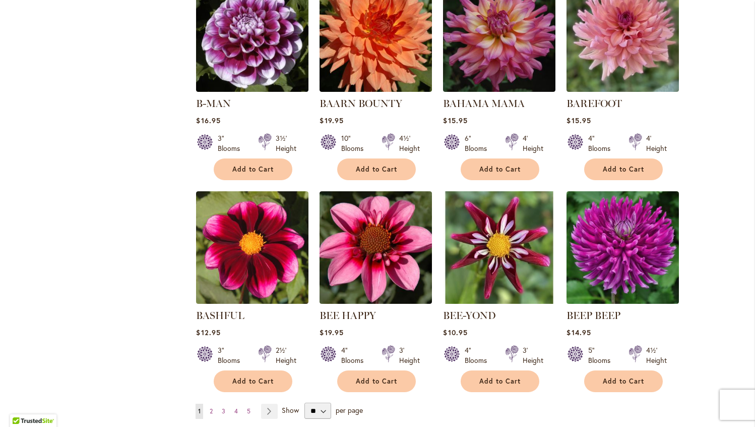
scroll to position [679, 0]
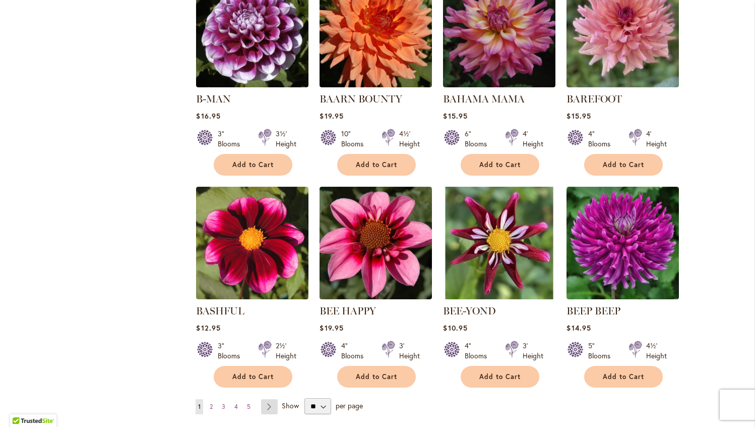
click at [272, 405] on link "Page Next" at bounding box center [269, 406] width 17 height 15
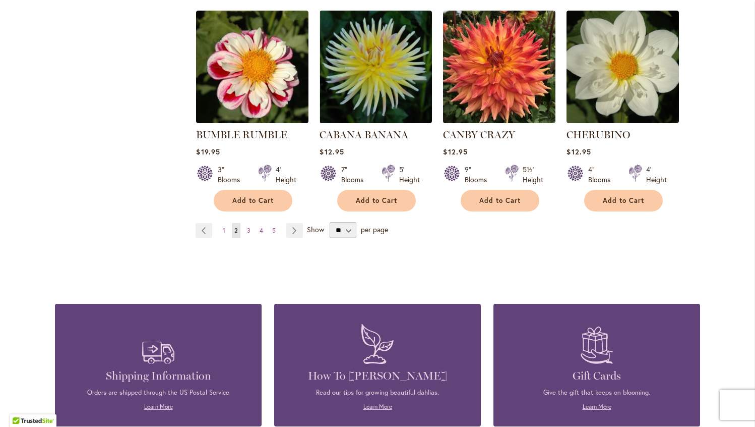
scroll to position [890, 0]
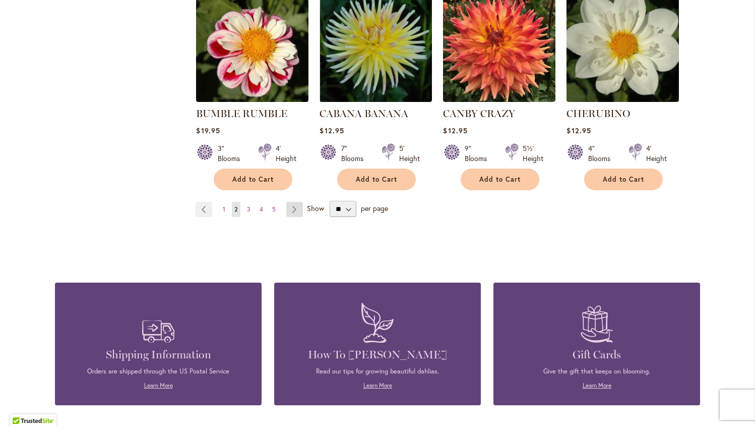
click at [289, 206] on link "Page Next" at bounding box center [294, 209] width 17 height 15
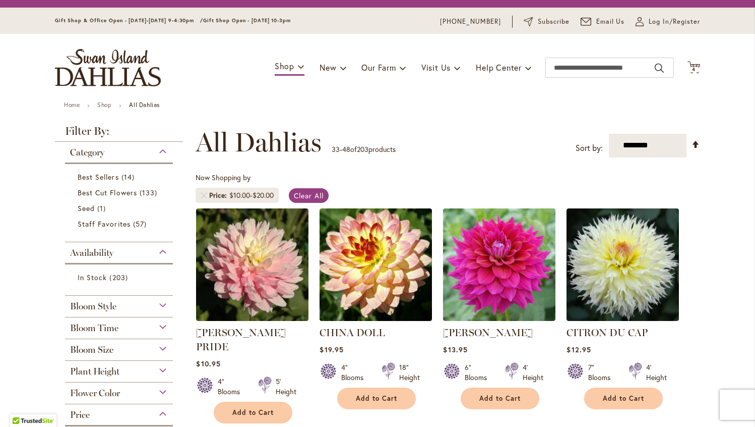
scroll to position [33, 0]
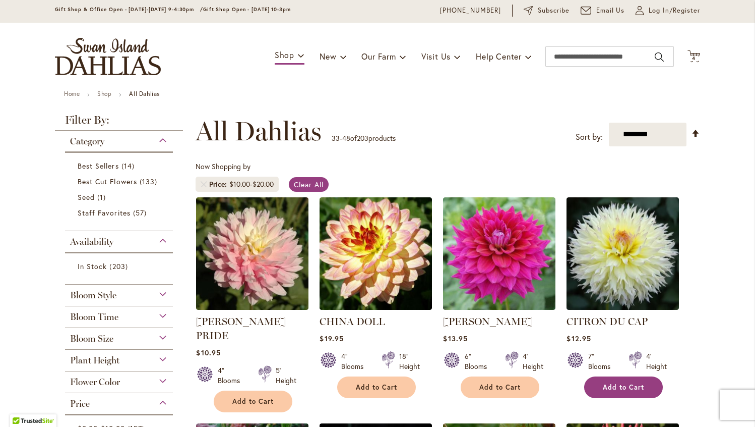
click at [636, 385] on span "Add to Cart" at bounding box center [623, 387] width 41 height 9
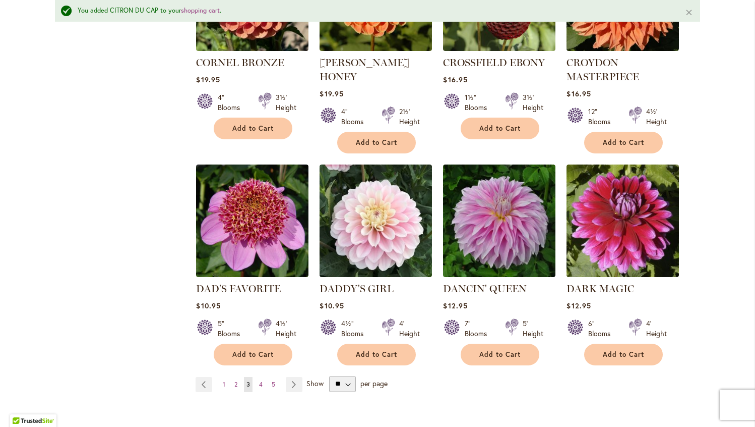
scroll to position [774, 0]
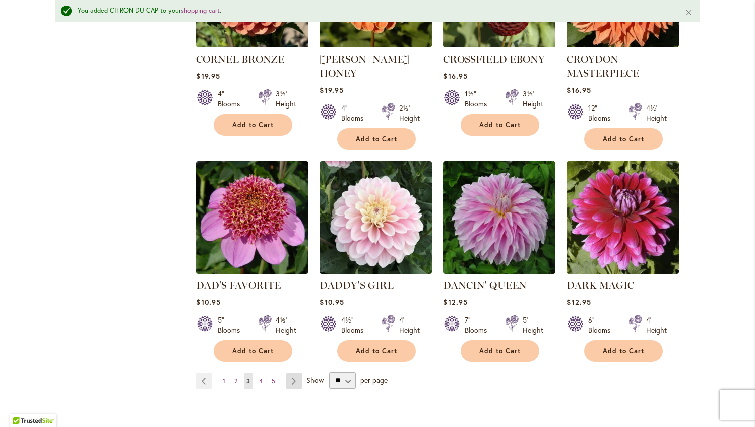
click at [292, 373] on link "Page Next" at bounding box center [294, 380] width 17 height 15
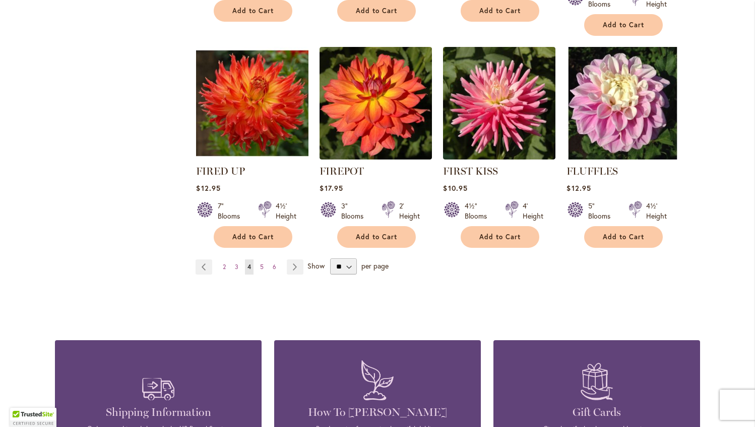
scroll to position [883, 0]
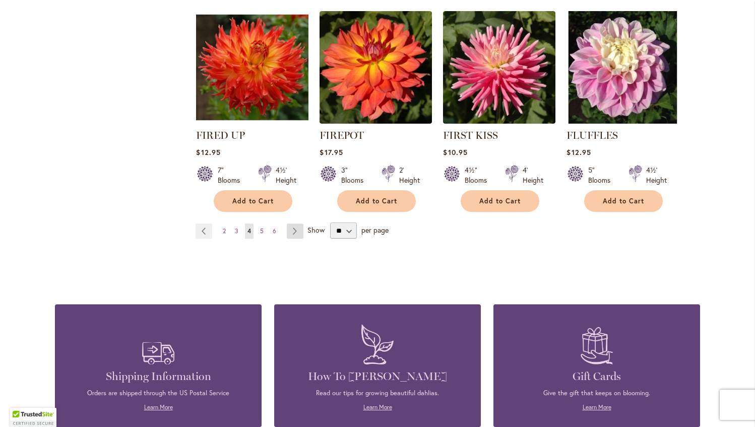
click at [294, 223] on link "Page Next" at bounding box center [295, 230] width 17 height 15
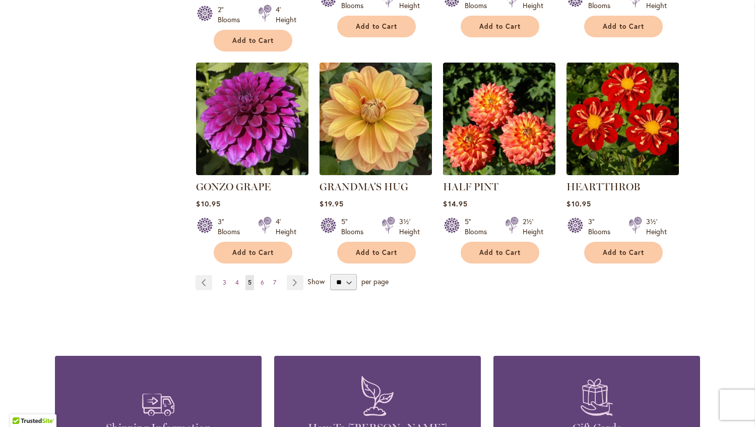
scroll to position [862, 0]
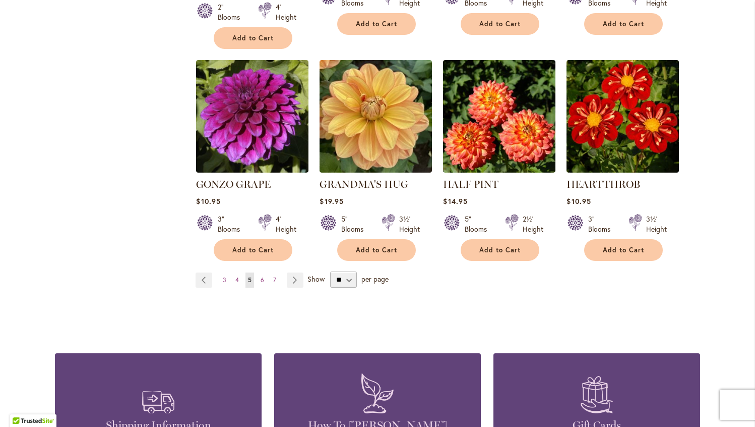
click at [290, 271] on div "Page Page Previous Page 3 Page 4 You're currently reading page 5" at bounding box center [448, 279] width 505 height 16
click at [292, 272] on link "Page Next" at bounding box center [295, 279] width 17 height 15
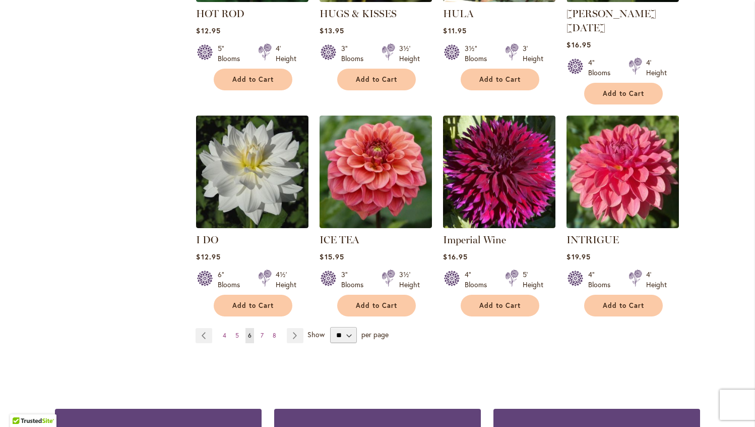
scroll to position [779, 0]
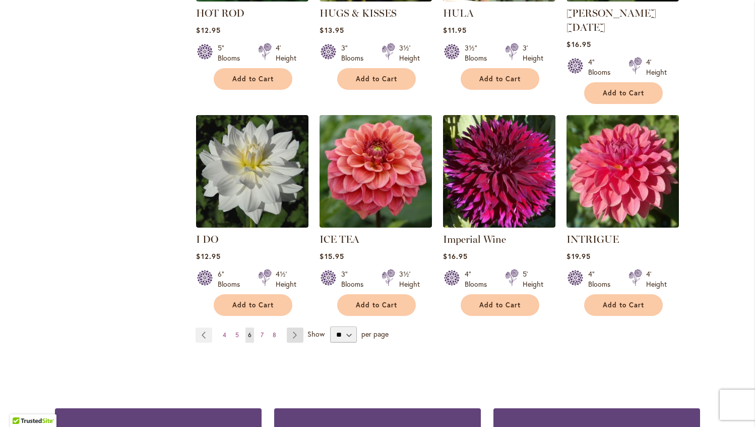
click at [301, 327] on link "Page Next" at bounding box center [295, 334] width 17 height 15
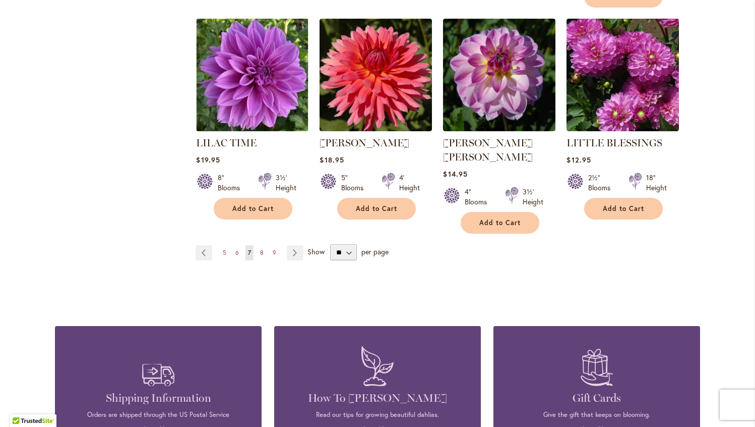
scroll to position [905, 0]
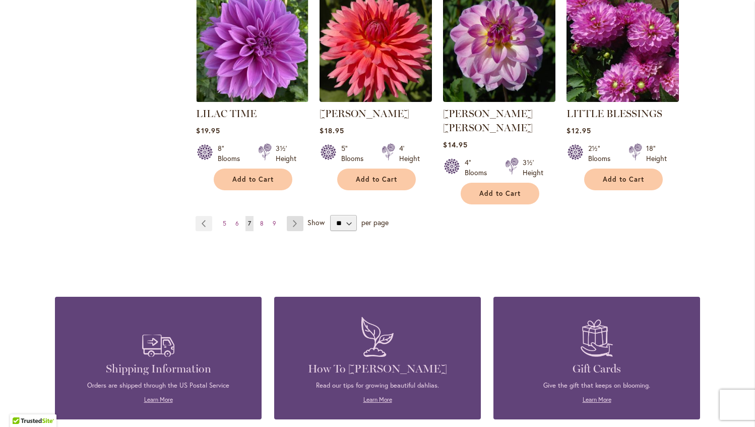
click at [290, 216] on link "Page Next" at bounding box center [295, 223] width 17 height 15
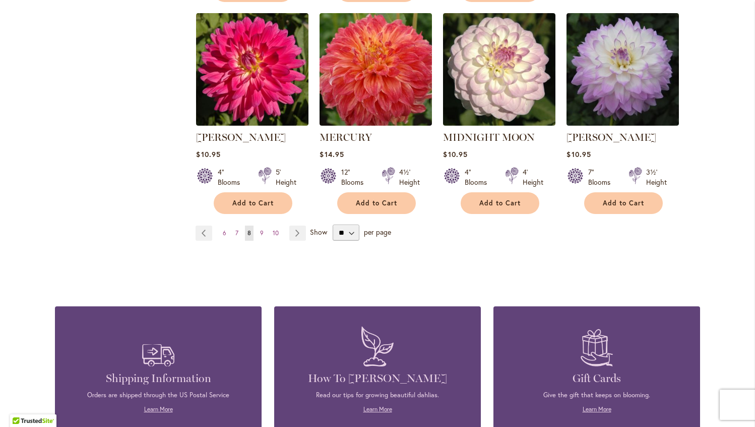
scroll to position [876, 0]
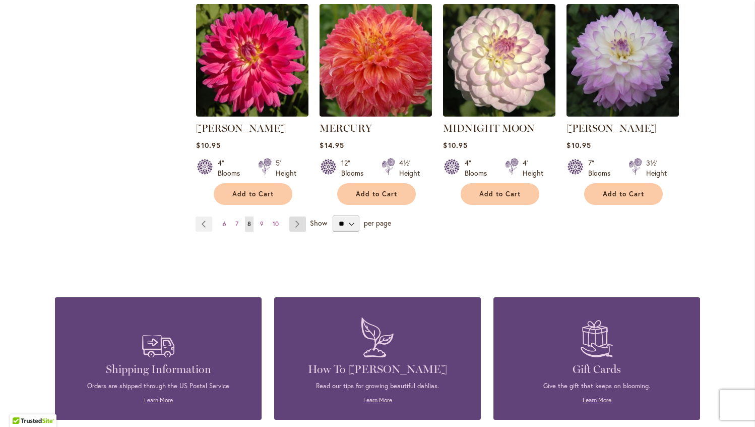
click at [302, 220] on link "Page Next" at bounding box center [297, 223] width 17 height 15
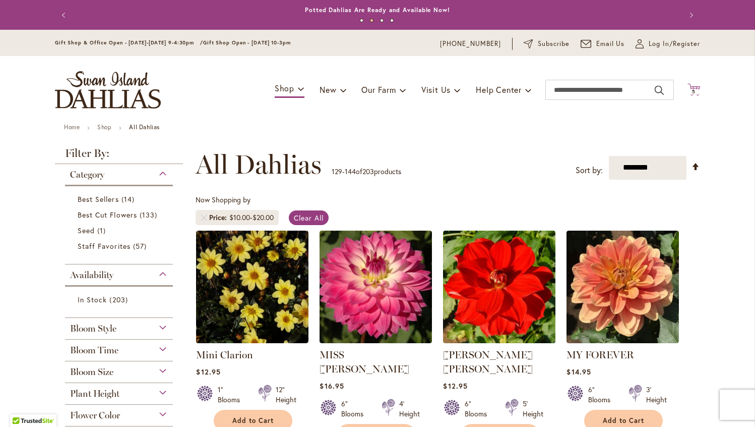
click at [696, 84] on icon "Cart .cls-1 { fill: #231f20; }" at bounding box center [694, 89] width 13 height 13
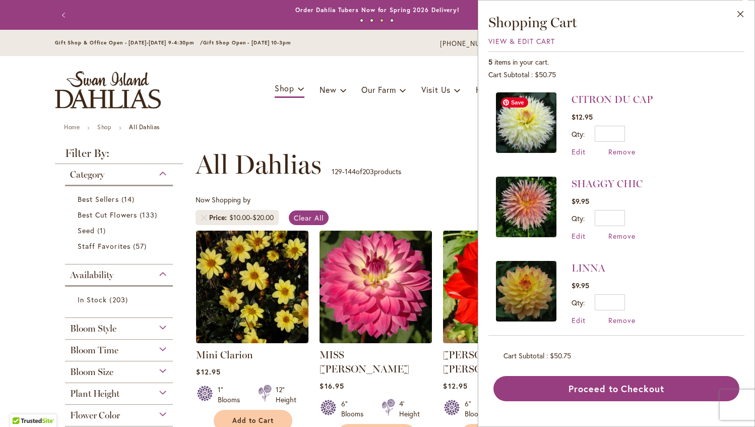
click at [535, 128] on img at bounding box center [526, 122] width 61 height 61
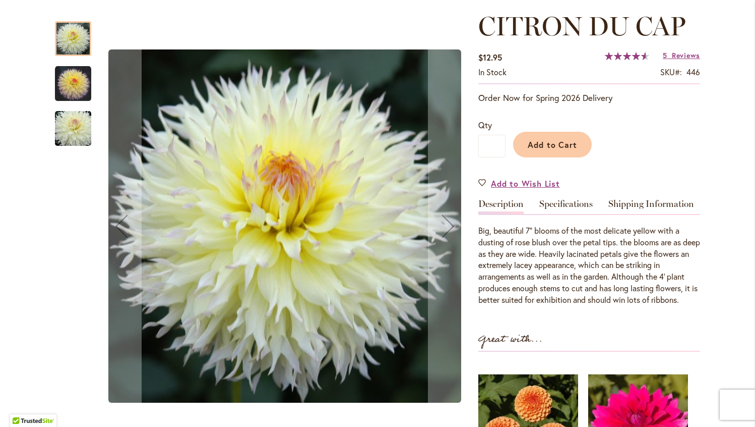
scroll to position [139, 0]
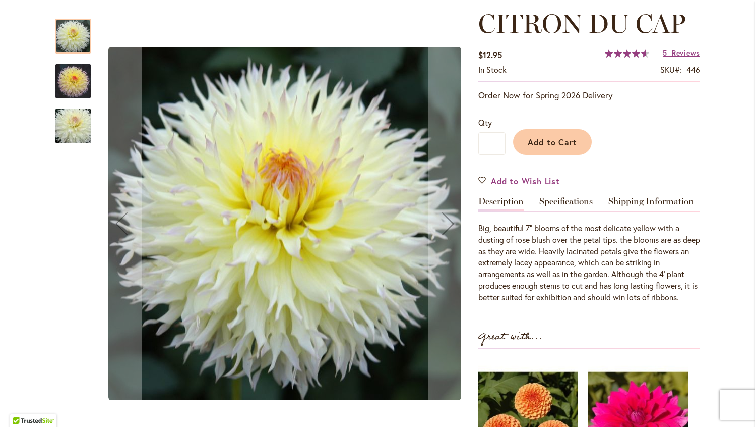
click at [70, 85] on img "CITRON DU CAP" at bounding box center [73, 81] width 36 height 36
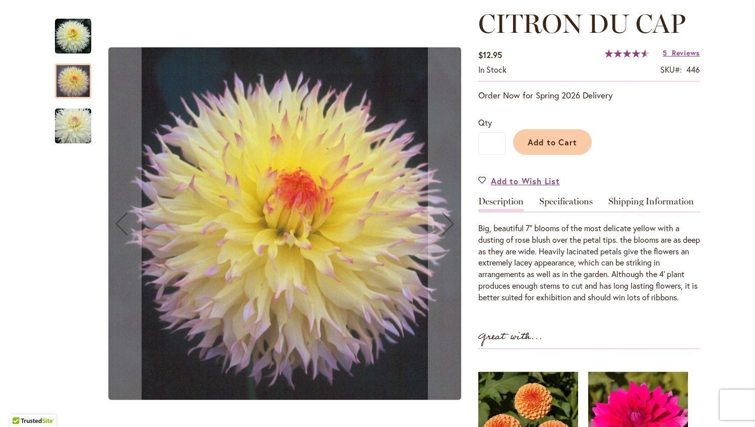
click at [75, 129] on img "CITRON DU CAP" at bounding box center [73, 126] width 73 height 48
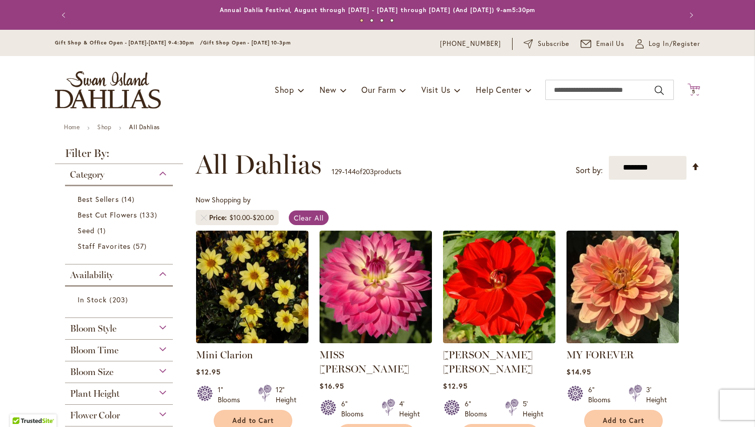
click at [694, 89] on span "5" at bounding box center [694, 91] width 4 height 7
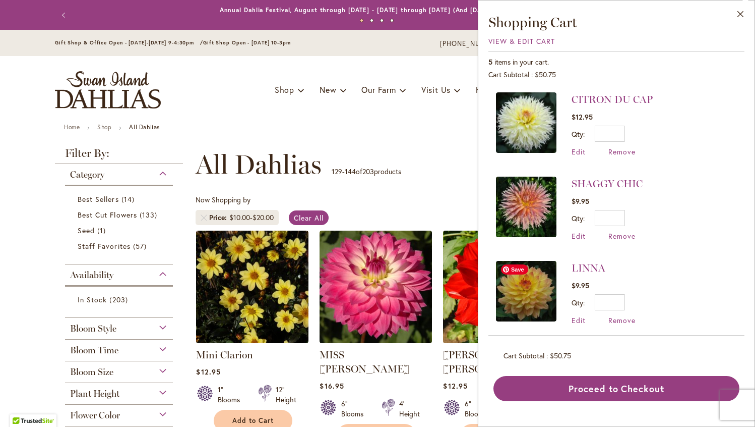
click at [524, 290] on img at bounding box center [526, 291] width 61 height 61
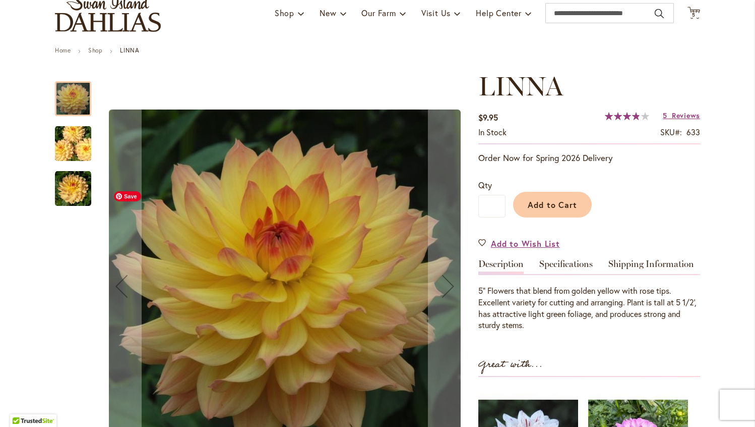
scroll to position [93, 0]
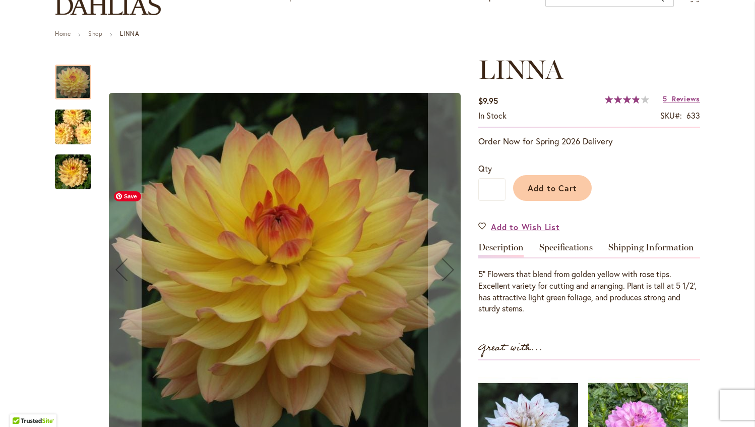
click at [70, 178] on img "LINNA" at bounding box center [73, 172] width 36 height 36
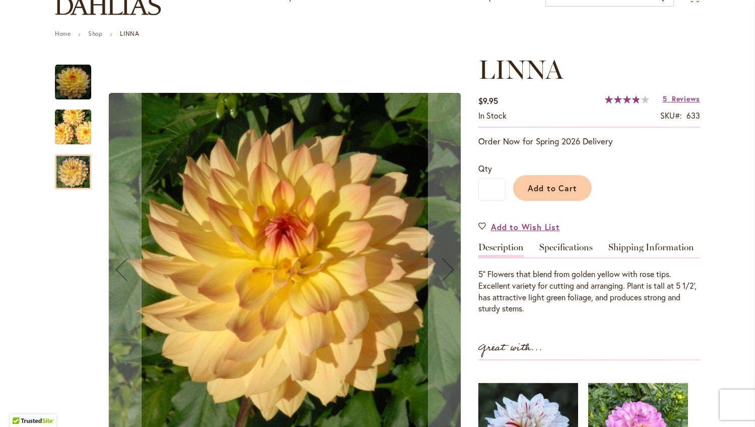
click at [67, 134] on img "LINNA" at bounding box center [73, 127] width 73 height 48
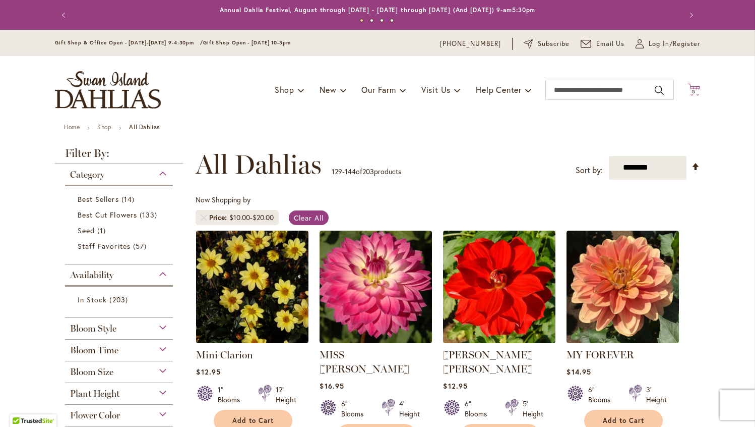
click at [689, 92] on span "5 5 items" at bounding box center [694, 91] width 10 height 5
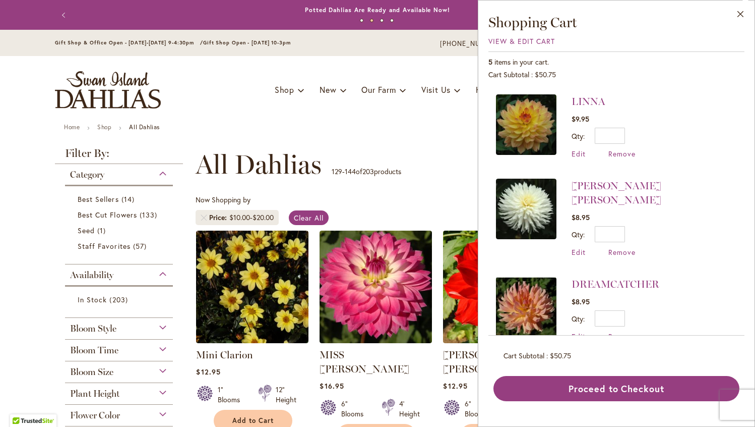
scroll to position [172, 0]
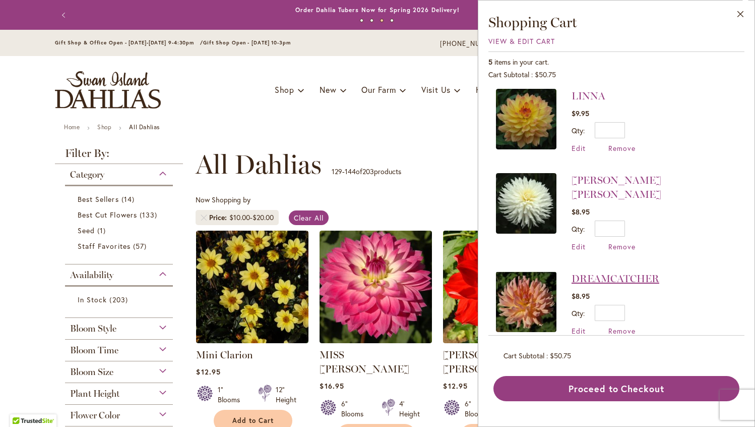
click at [607, 272] on link "DREAMCATCHER" at bounding box center [616, 278] width 88 height 12
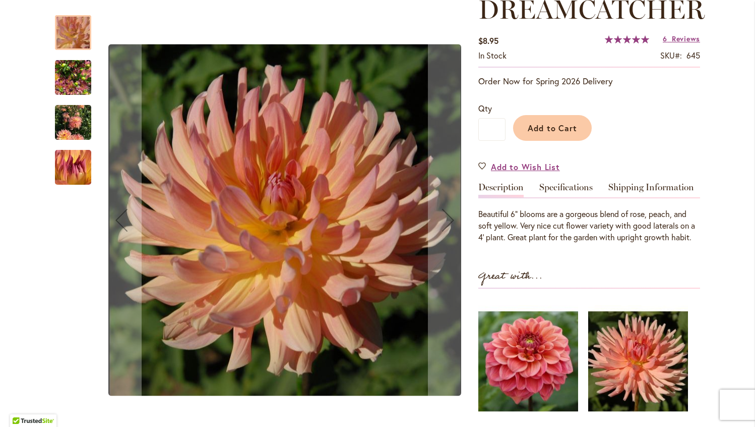
scroll to position [189, 0]
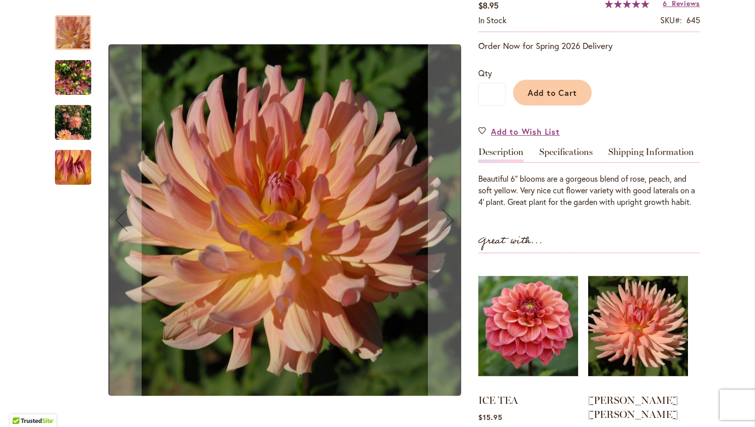
click at [78, 112] on img "Dreamcatcher" at bounding box center [73, 122] width 36 height 48
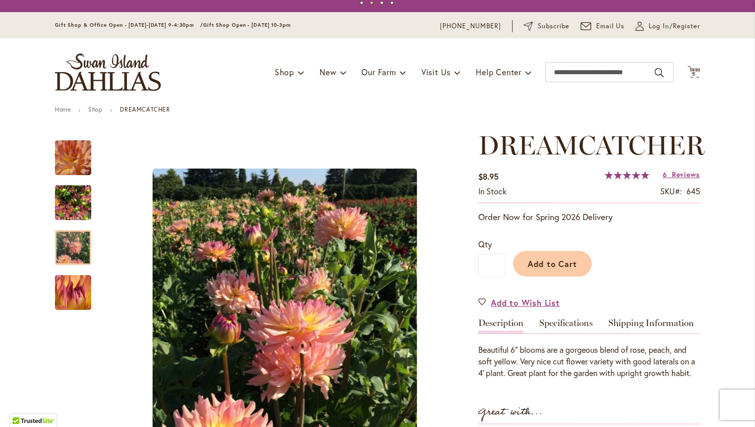
scroll to position [0, 0]
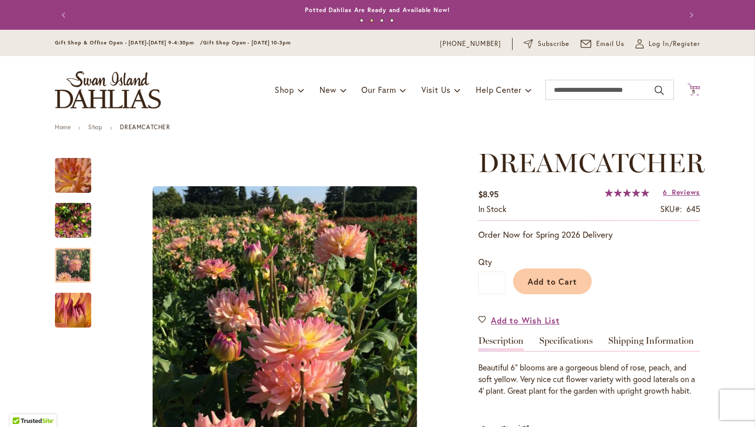
click at [693, 88] on icon at bounding box center [694, 89] width 13 height 12
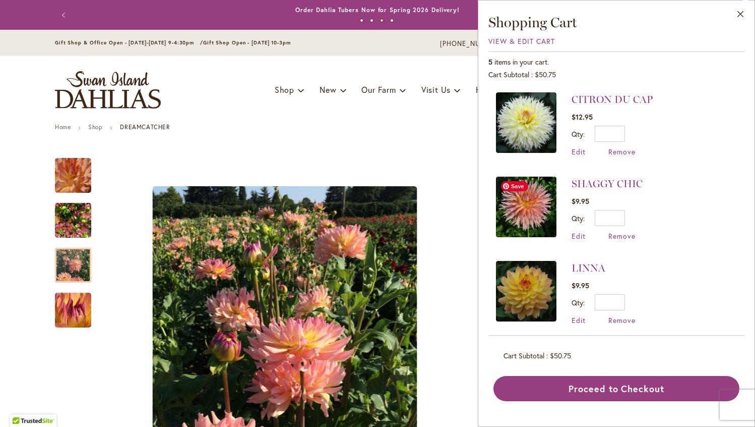
click at [523, 189] on span "Save" at bounding box center [514, 186] width 27 height 10
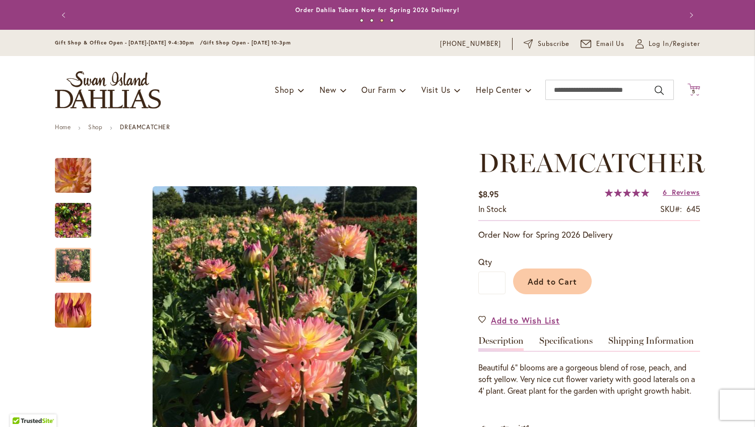
click at [693, 86] on icon "Cart .cls-1 { fill: #231f20; }" at bounding box center [694, 89] width 13 height 13
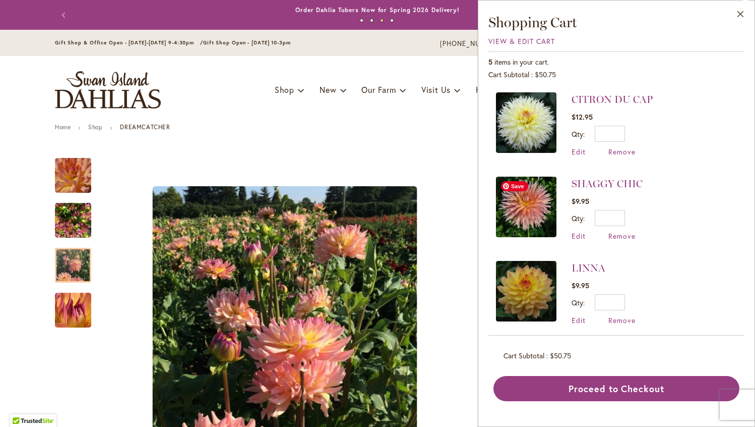
click at [521, 219] on img at bounding box center [526, 206] width 61 height 61
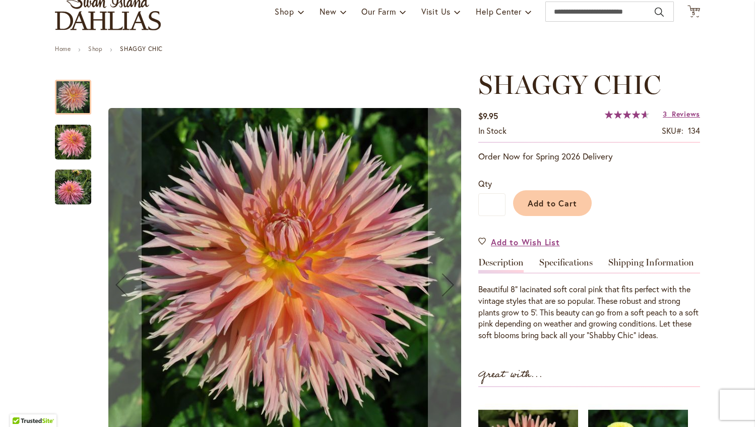
scroll to position [86, 0]
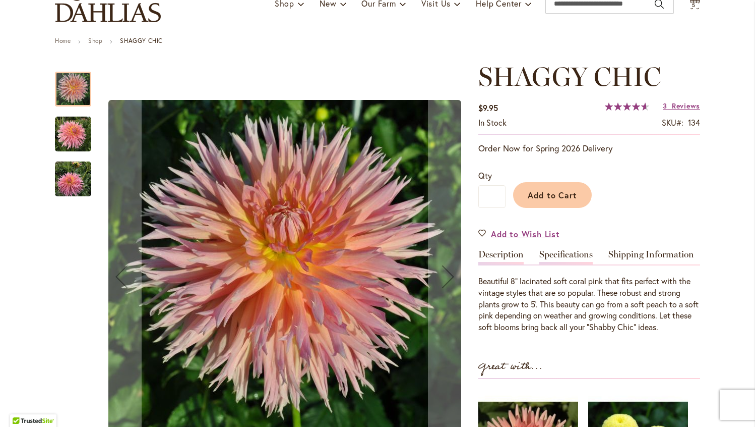
click at [582, 255] on link "Specifications" at bounding box center [566, 257] width 53 height 15
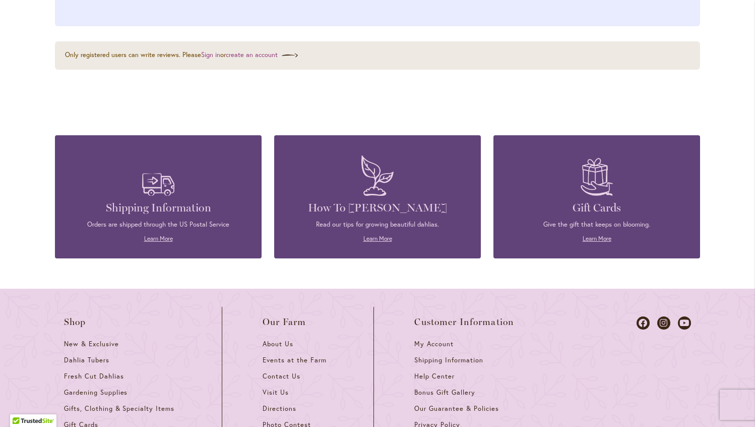
scroll to position [1670, 0]
click at [380, 235] on link "Learn More" at bounding box center [378, 239] width 29 height 8
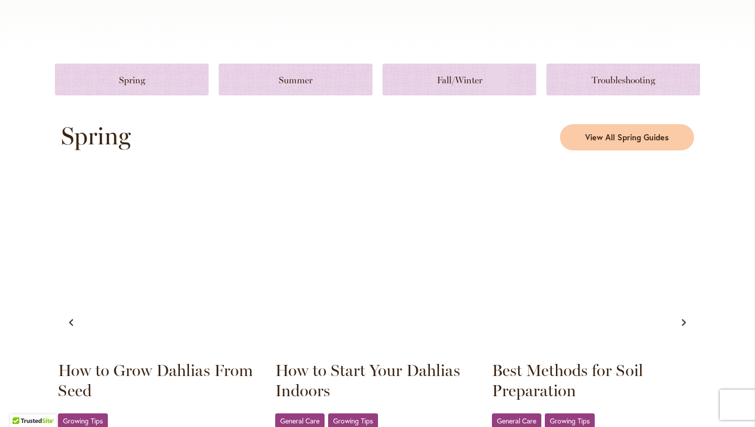
scroll to position [441, 0]
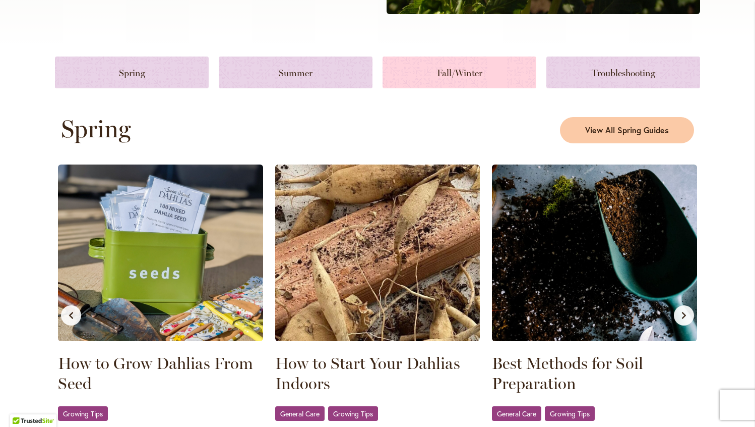
click at [449, 69] on link at bounding box center [460, 72] width 154 height 32
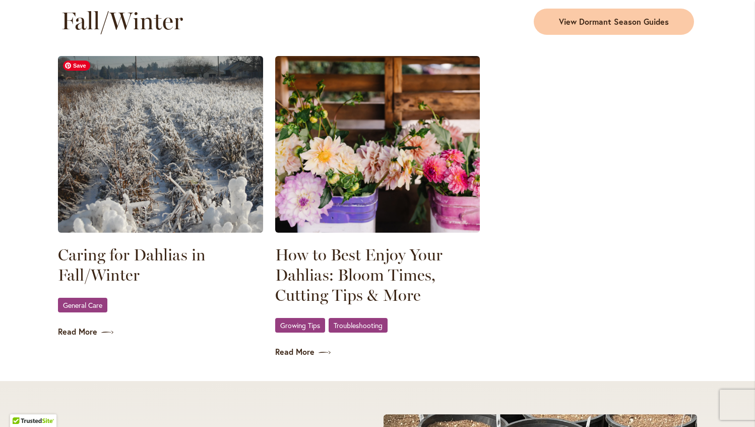
click at [105, 96] on img at bounding box center [160, 144] width 205 height 176
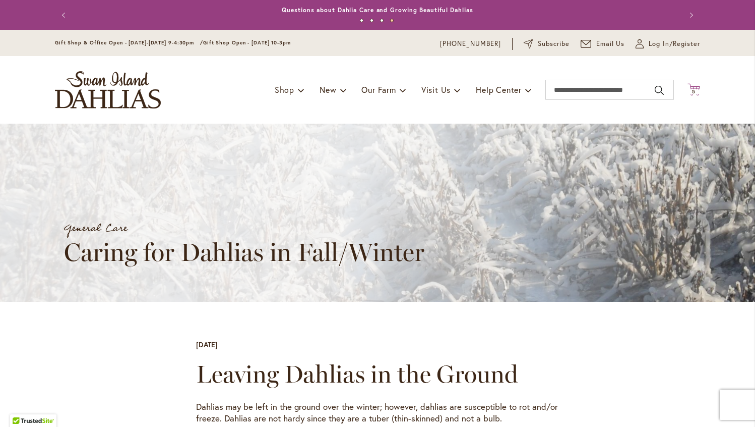
click at [697, 88] on icon at bounding box center [694, 89] width 13 height 12
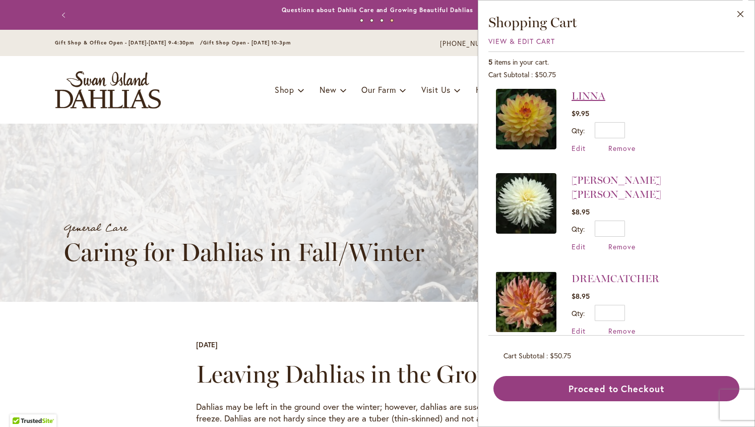
scroll to position [170, 0]
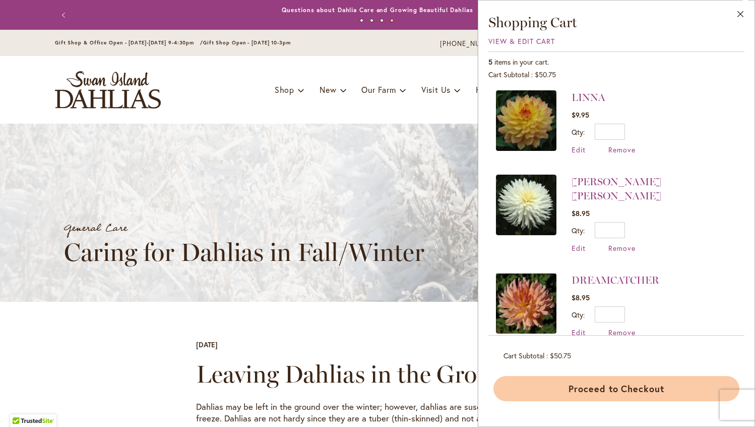
click at [593, 388] on button "Proceed to Checkout" at bounding box center [617, 388] width 246 height 25
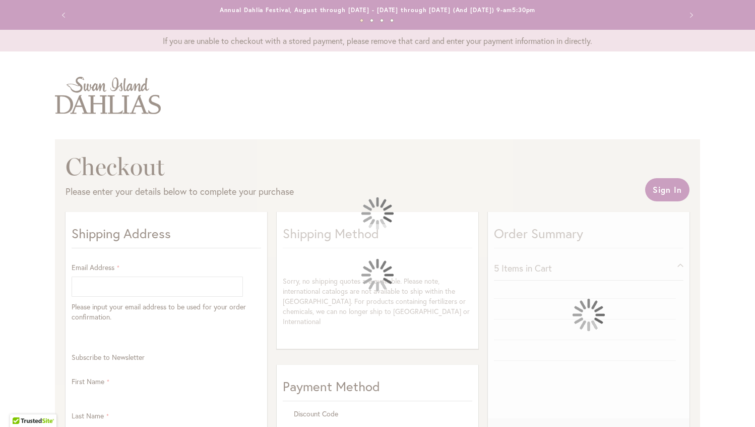
select select "**"
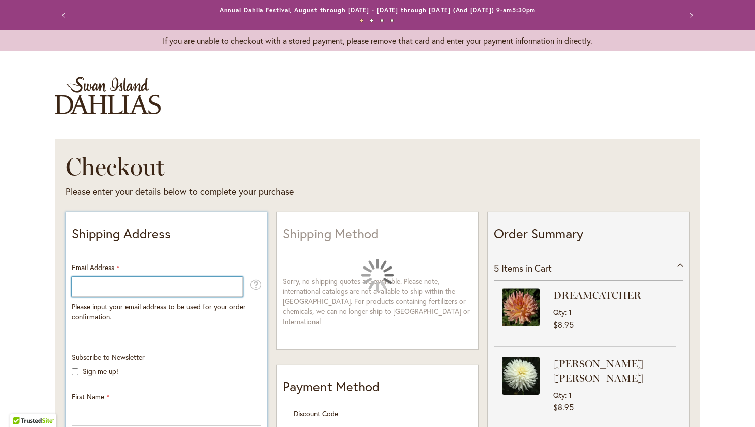
click at [140, 291] on input "Email Address" at bounding box center [157, 286] width 171 height 20
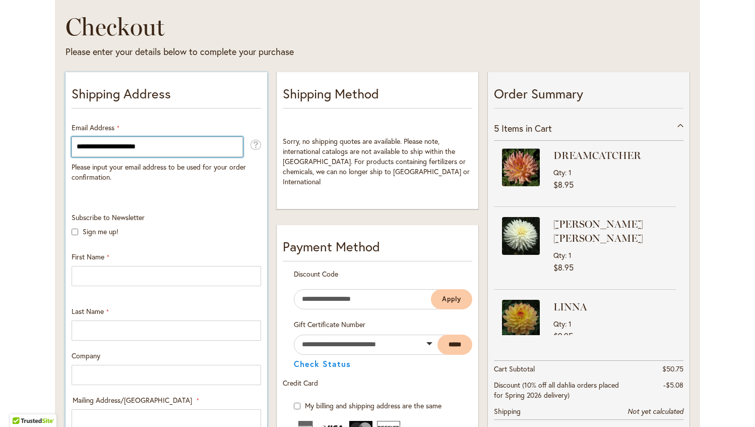
scroll to position [140, 0]
type input "**********"
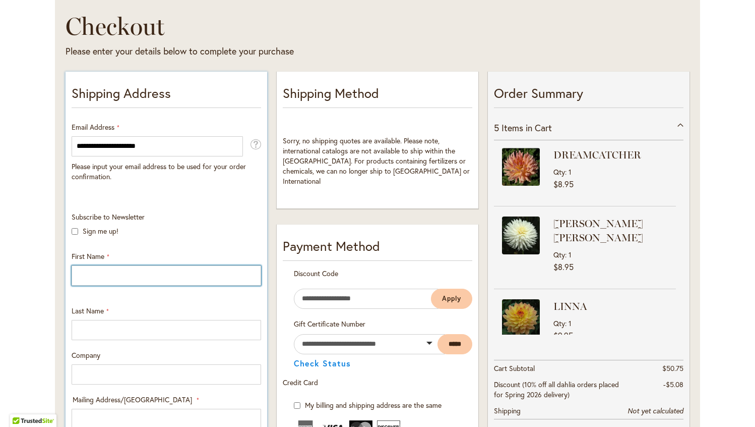
click at [133, 275] on input "First Name" at bounding box center [167, 275] width 190 height 20
type input "******"
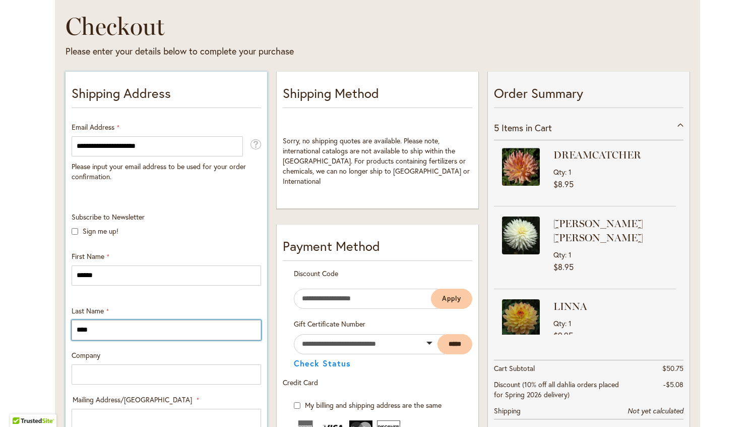
type input "****"
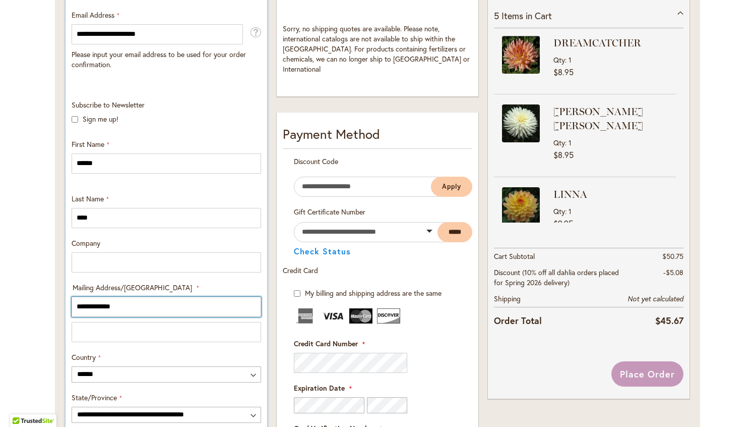
scroll to position [254, 0]
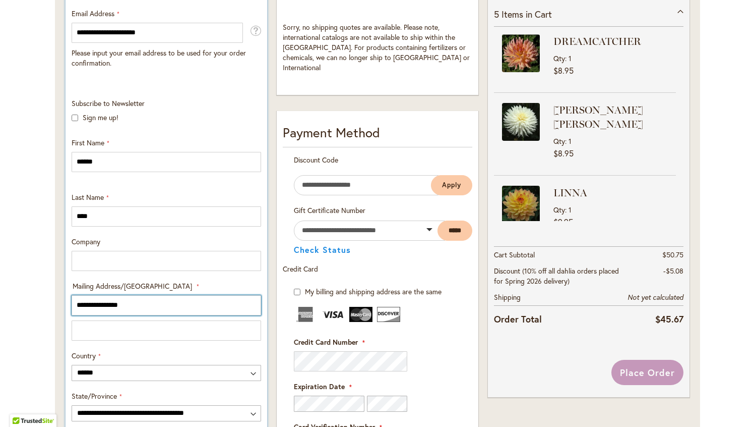
type input "**********"
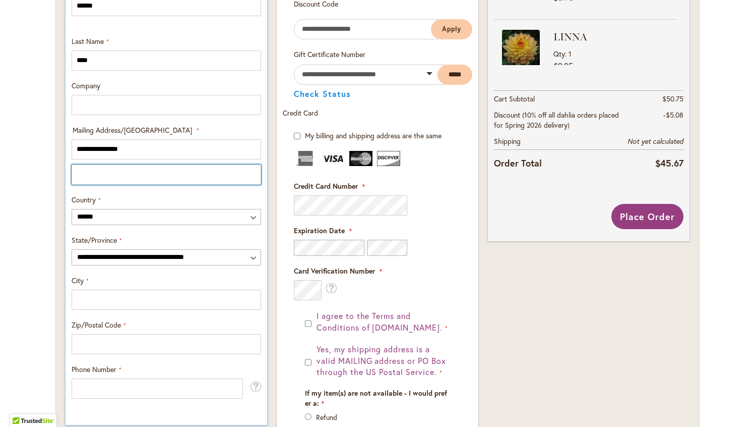
scroll to position [411, 0]
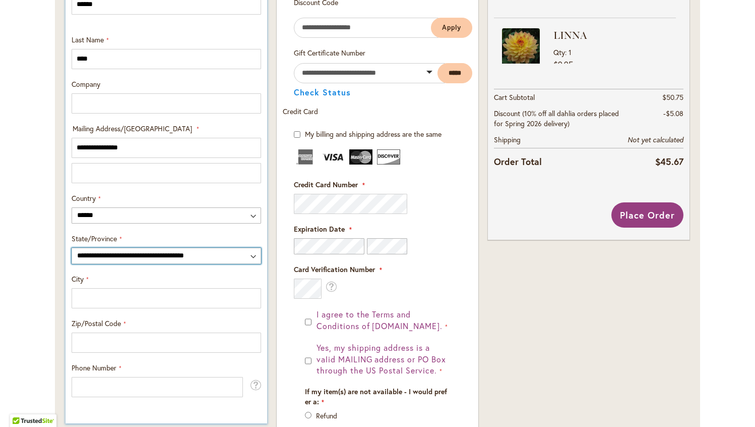
click at [160, 253] on select "**********" at bounding box center [167, 256] width 190 height 16
select select "**"
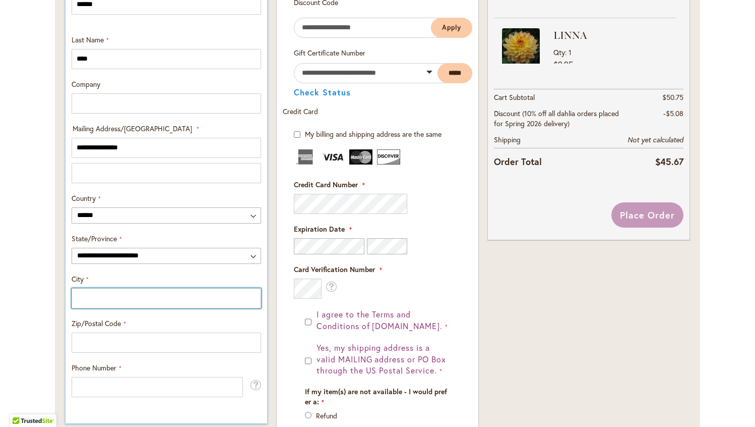
click at [109, 300] on input "City" at bounding box center [167, 298] width 190 height 20
type input "**********"
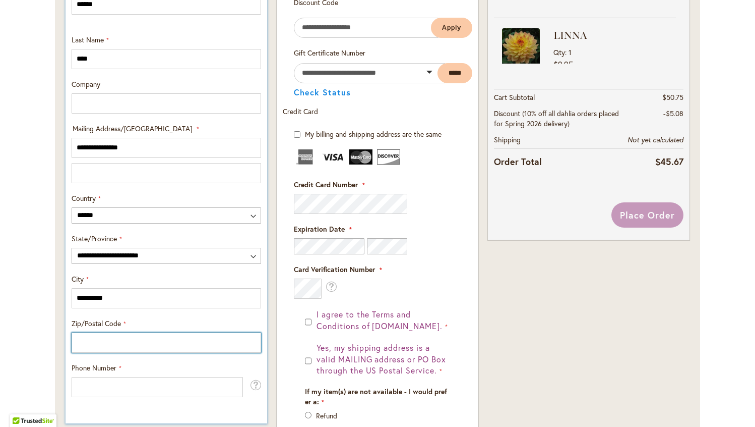
type input "*"
type input "*****"
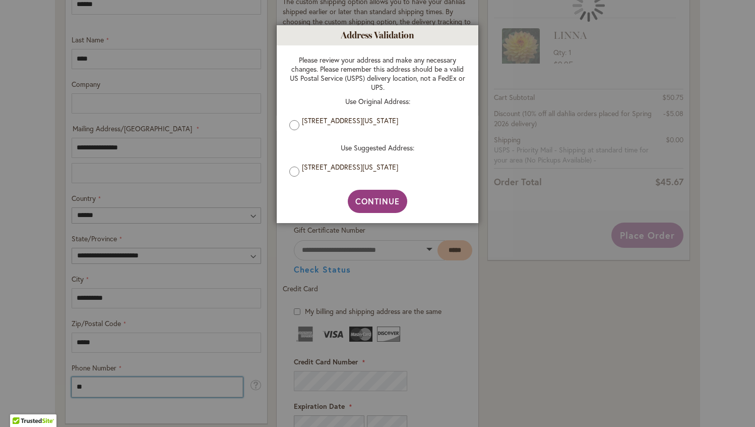
type input "**"
click at [333, 124] on label "298 lake view pl, barrington, Illinois, 60010, United States" at bounding box center [381, 120] width 159 height 9
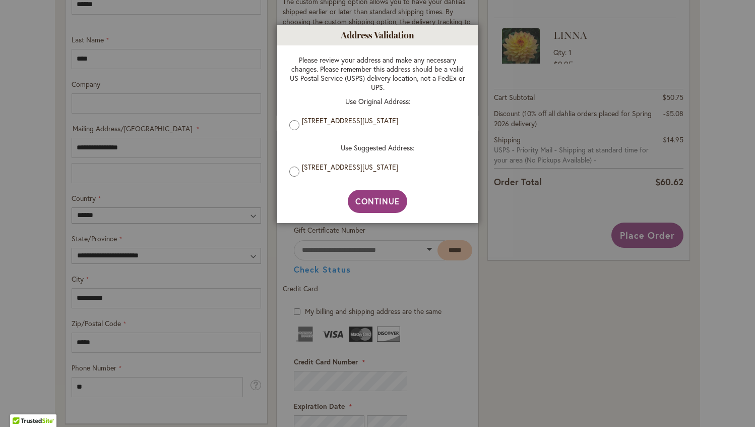
click at [287, 127] on div "Please review your address and make any necessary changes. Please remember this…" at bounding box center [377, 117] width 197 height 144
click at [365, 205] on span "Continue" at bounding box center [377, 201] width 45 height 11
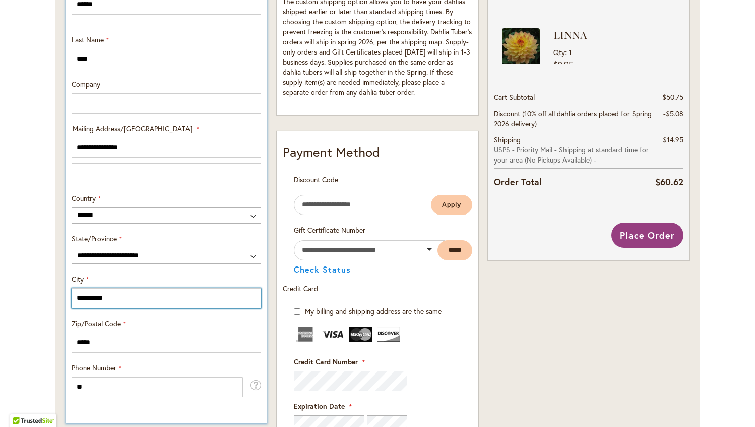
click at [76, 295] on input "**********" at bounding box center [167, 298] width 190 height 20
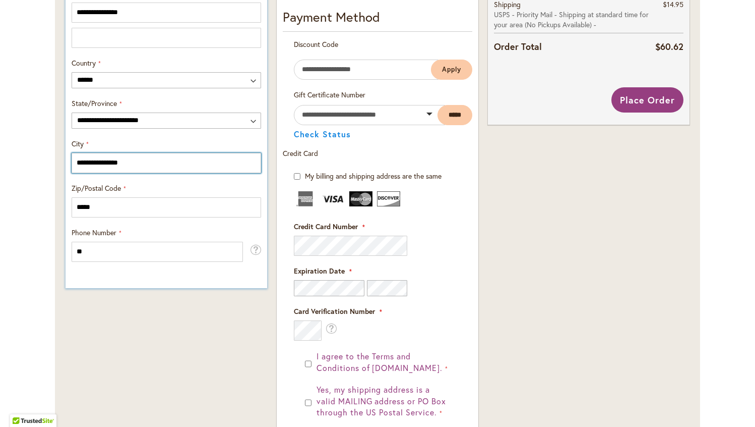
scroll to position [549, 0]
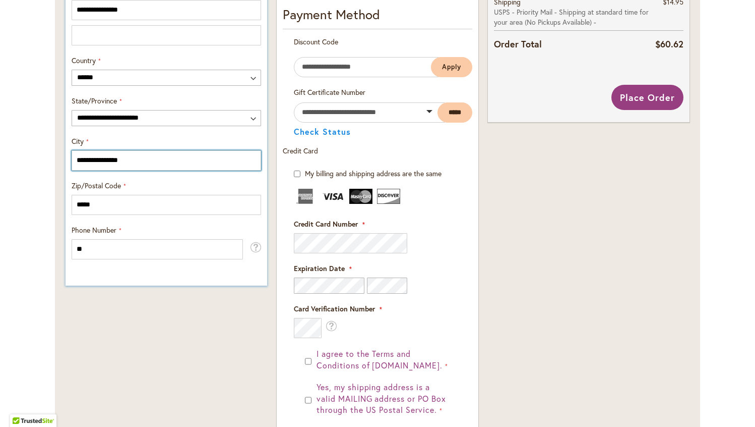
type input "**********"
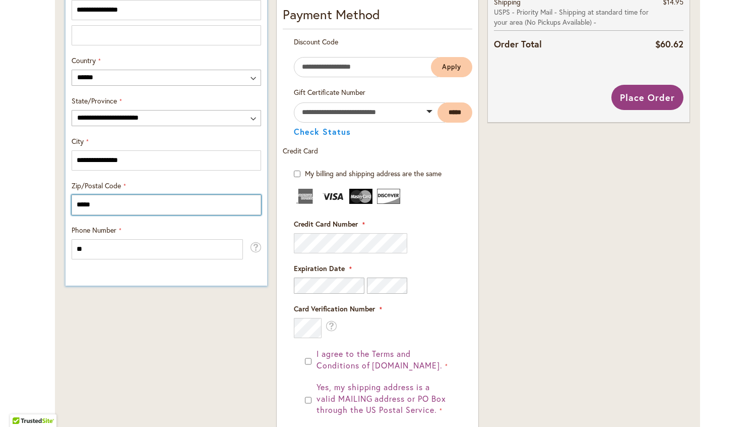
click at [136, 209] on input "*****" at bounding box center [167, 205] width 190 height 20
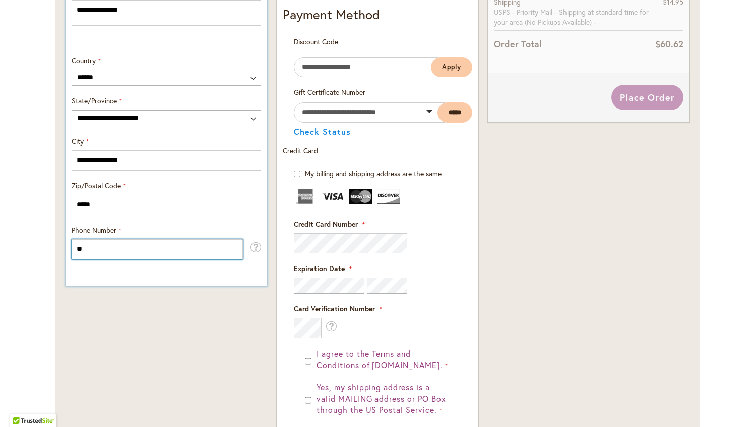
click at [128, 246] on input "**" at bounding box center [157, 249] width 171 height 20
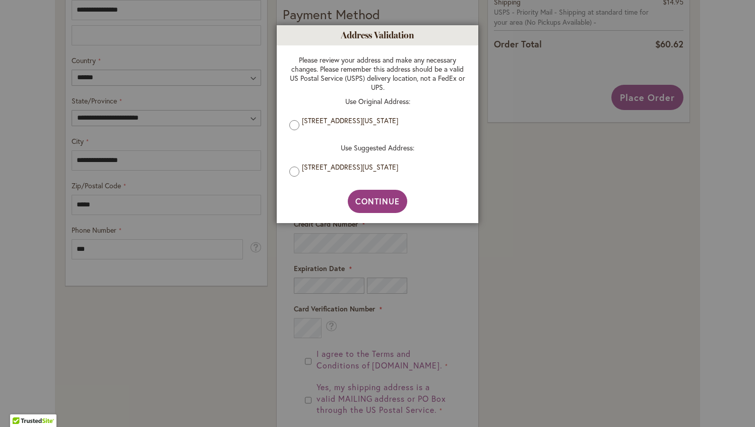
click at [331, 125] on label "298 lake view pl, north barrington, Illinois, 60010, United States" at bounding box center [381, 120] width 159 height 9
click at [400, 202] on button "Continue" at bounding box center [378, 201] width 60 height 23
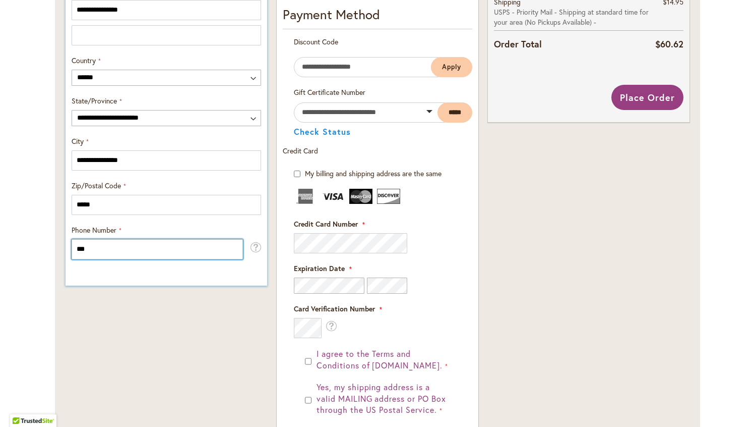
click at [143, 245] on input "***" at bounding box center [157, 249] width 171 height 20
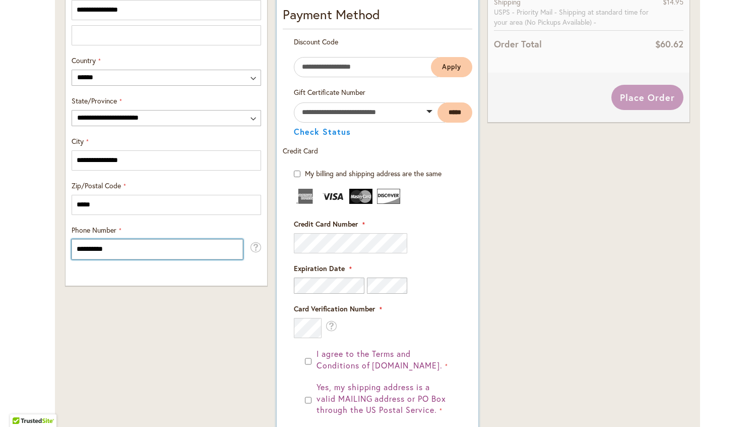
type input "**********"
click at [425, 247] on fieldset "Payment Information Payment Method Discount Code Enter discount code Apply Gift…" at bounding box center [378, 265] width 190 height 520
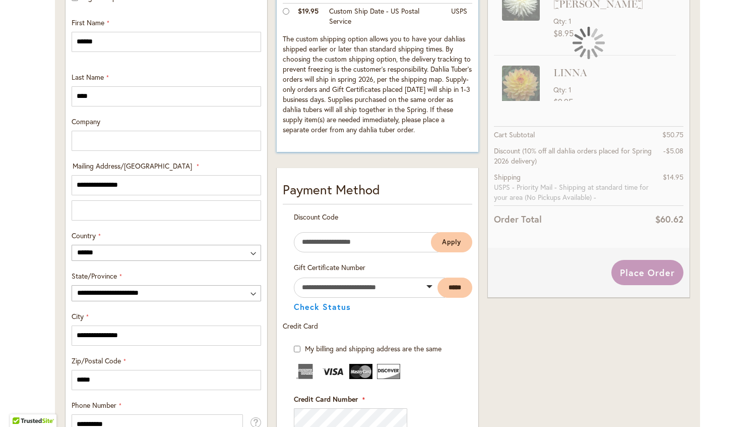
scroll to position [374, 0]
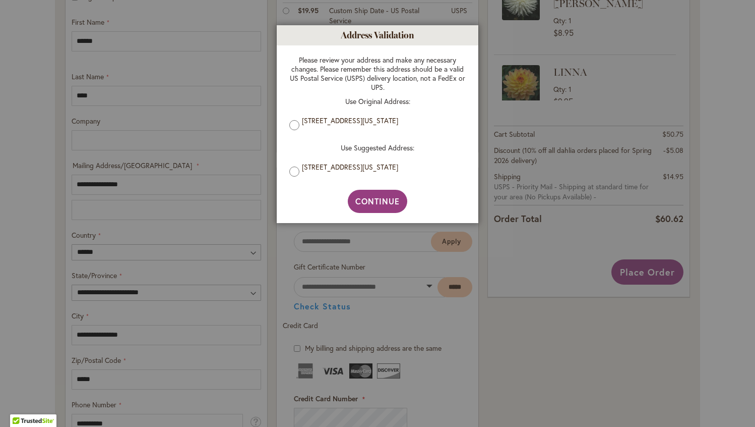
click at [380, 121] on label "298 lake view pl, north barrington, Illinois, 60010, United States" at bounding box center [381, 120] width 159 height 9
drag, startPoint x: 377, startPoint y: 203, endPoint x: 401, endPoint y: 96, distance: 109.6
click at [401, 96] on div "Address Validation Close Please review your address and make any necessary chan…" at bounding box center [378, 124] width 202 height 199
click at [373, 209] on button "Continue" at bounding box center [378, 201] width 60 height 23
type input "**********"
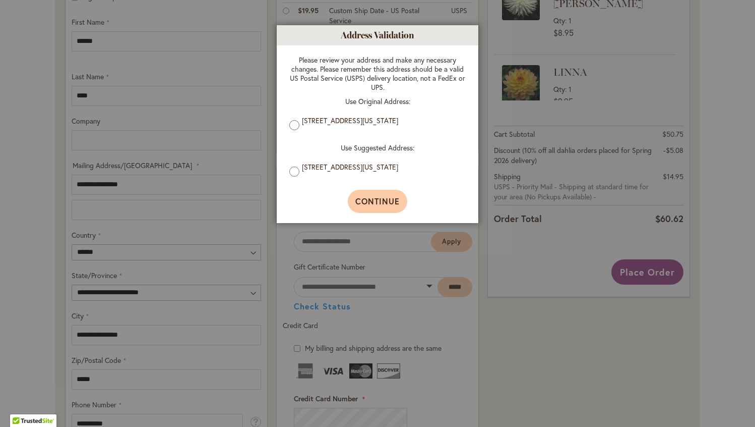
type input "**********"
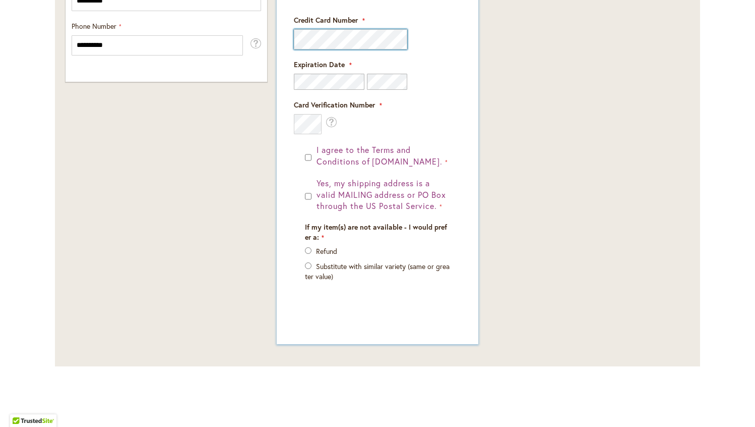
scroll to position [752, 0]
drag, startPoint x: 337, startPoint y: 329, endPoint x: 340, endPoint y: 318, distance: 11.4
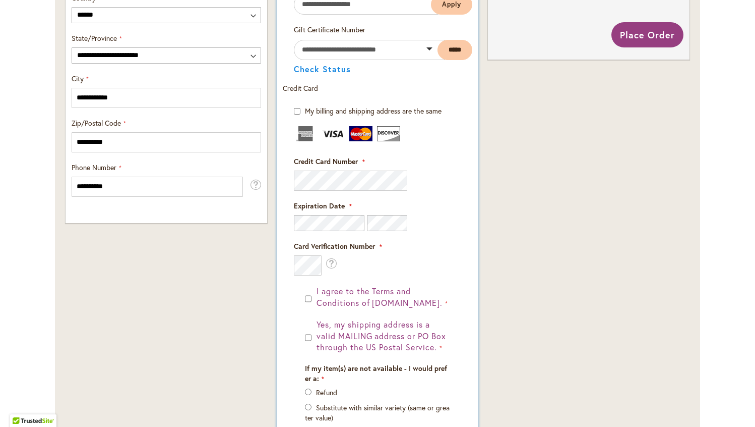
click at [303, 295] on div "I agree to the Terms and Conditions of dahlias.com. Yes, my shipping address is…" at bounding box center [377, 368] width 167 height 167
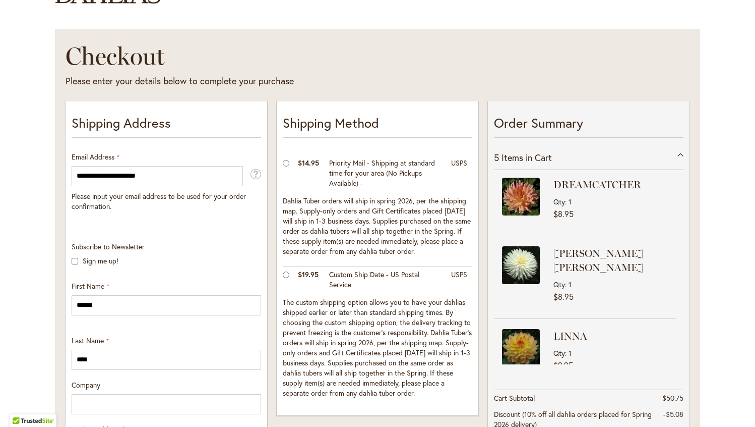
scroll to position [110, 0]
click at [680, 154] on div "5 Items in Cart" at bounding box center [589, 158] width 190 height 25
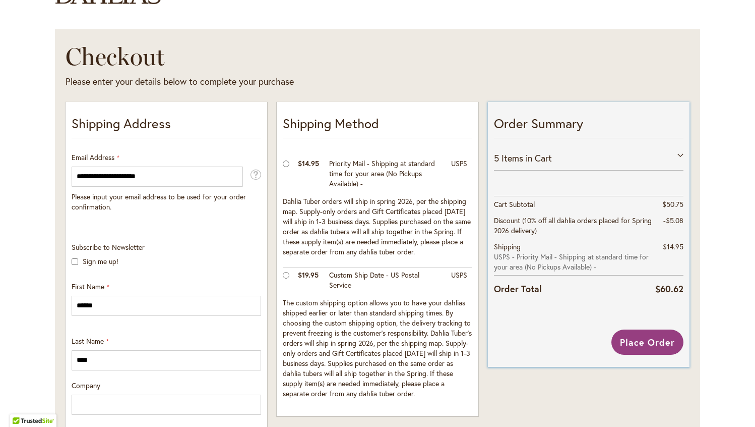
click at [679, 157] on div "5 Items in Cart" at bounding box center [589, 158] width 190 height 25
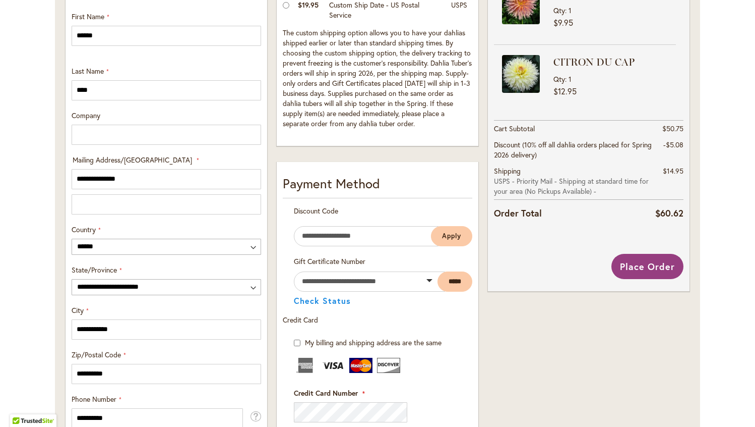
scroll to position [390, 0]
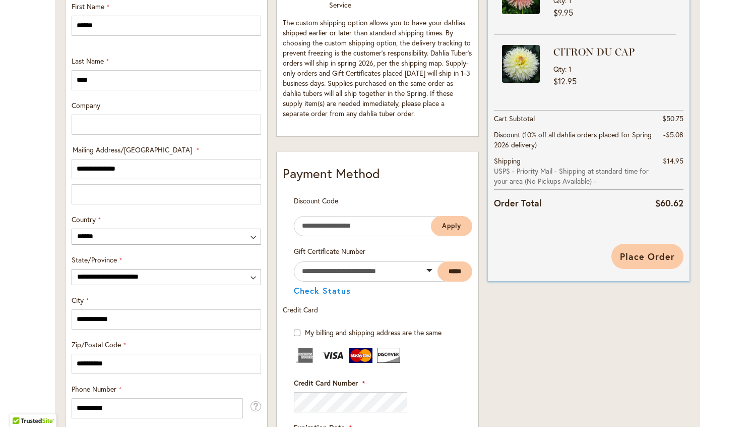
click at [663, 255] on span "Place Order" at bounding box center [647, 256] width 55 height 12
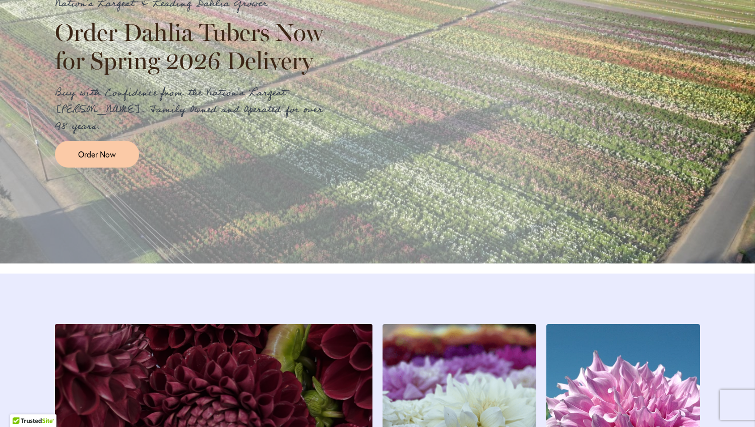
scroll to position [1222, 0]
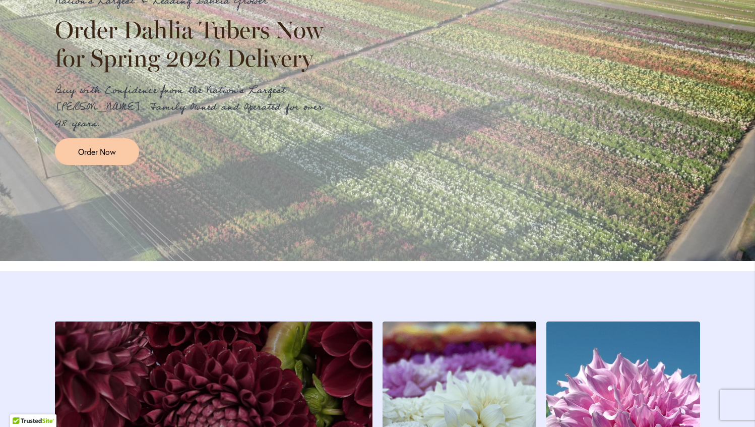
click at [462, 148] on div "Nation's Largest & Leading Dahlia Grower Order Dahlia Tubers Now for Spring 202…" at bounding box center [377, 79] width 645 height 172
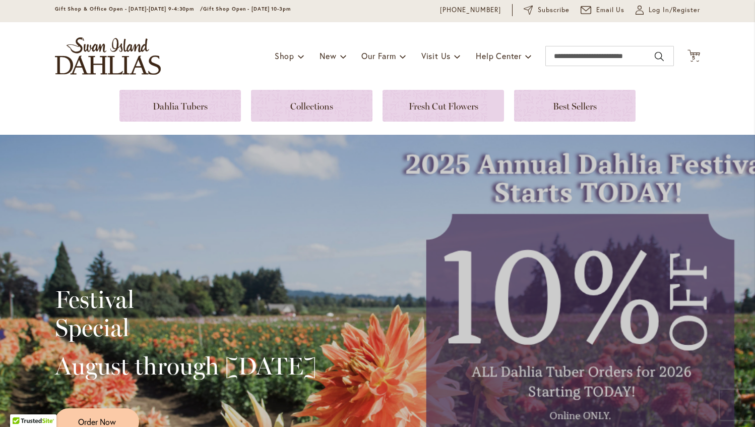
scroll to position [0, 0]
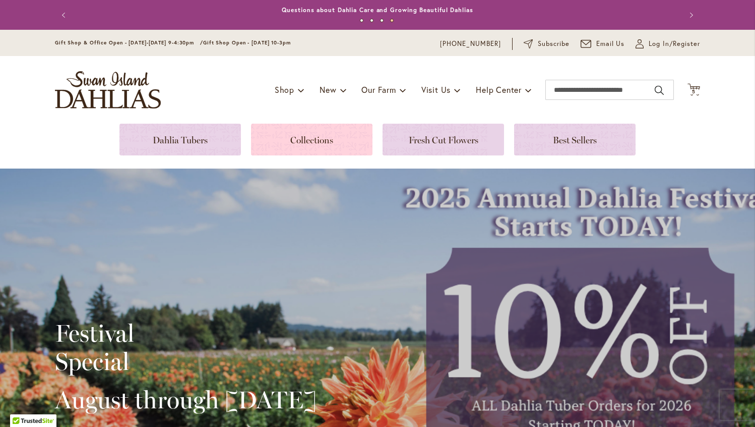
click at [286, 141] on link at bounding box center [312, 140] width 122 height 32
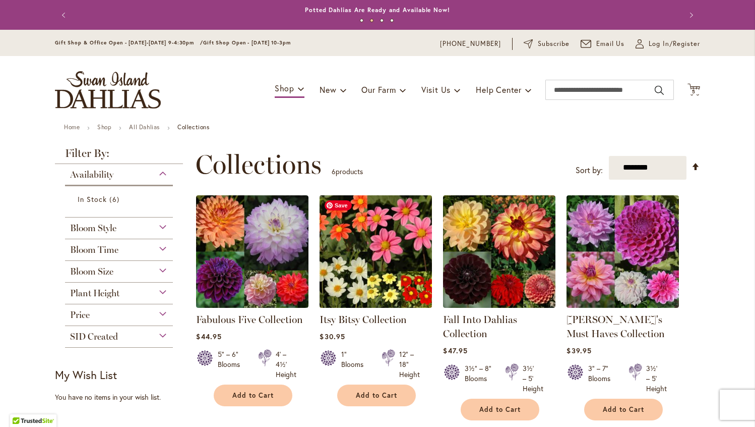
click at [362, 233] on img at bounding box center [376, 251] width 118 height 118
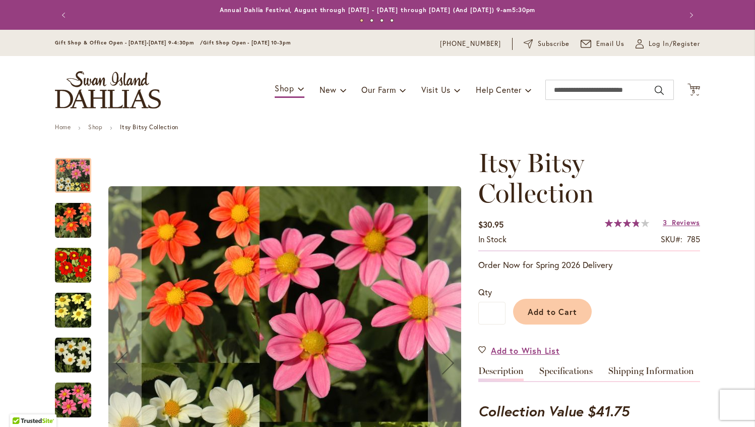
click at [72, 224] on img "Itsy Bitsy Collection" at bounding box center [73, 220] width 36 height 36
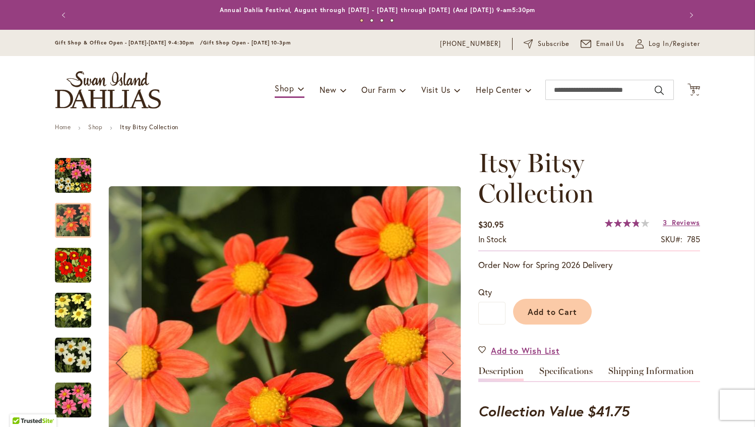
click at [70, 271] on img "Itsy Bitsy Collection" at bounding box center [73, 265] width 36 height 36
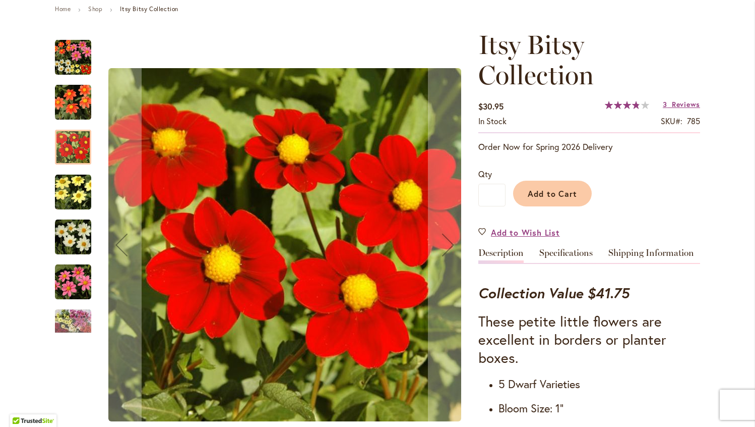
scroll to position [127, 0]
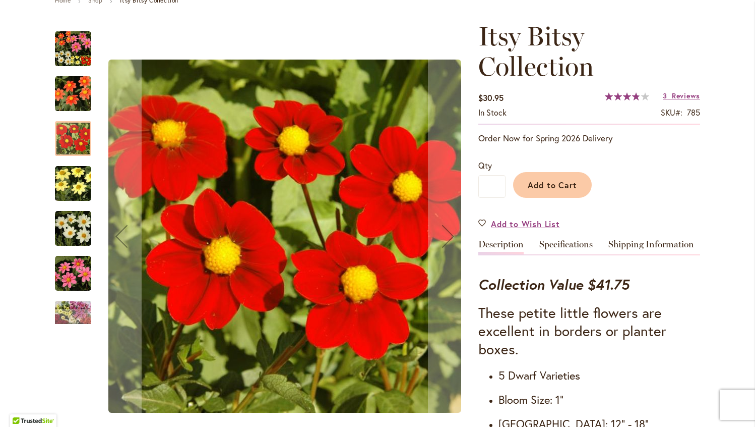
click at [77, 194] on img "Itsy Bitsy Collection" at bounding box center [73, 183] width 36 height 36
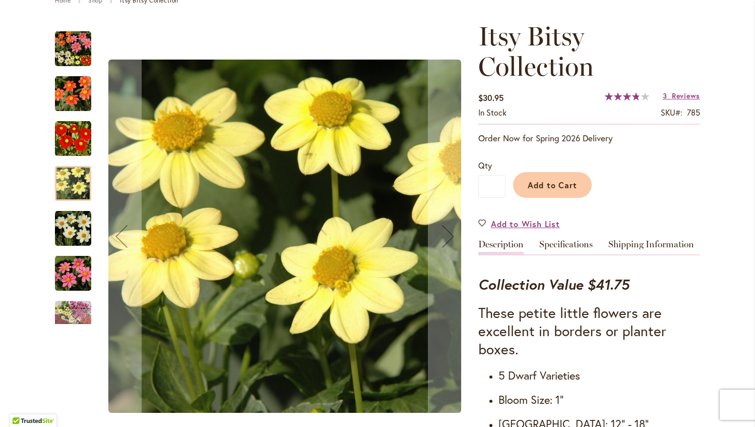
click at [75, 233] on img "Itsy Bitsy Collection" at bounding box center [73, 228] width 36 height 36
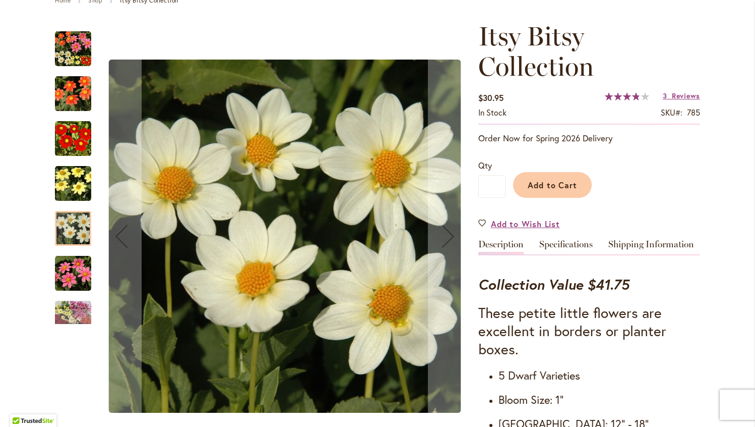
click at [79, 282] on img "Itsy Bitsy Collection" at bounding box center [73, 273] width 36 height 36
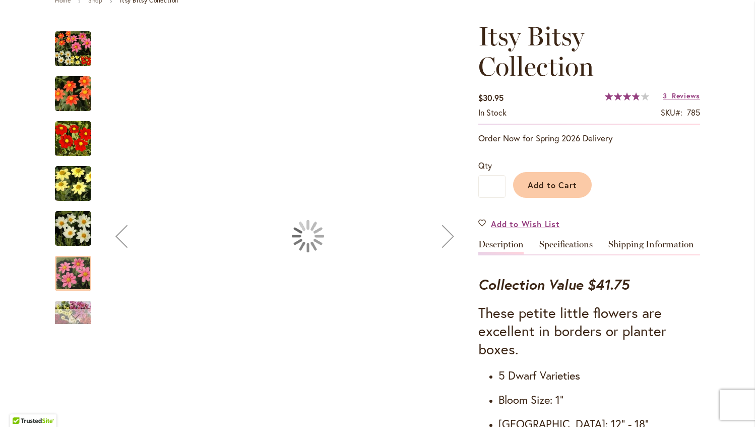
click at [80, 316] on div "Next" at bounding box center [73, 316] width 15 height 15
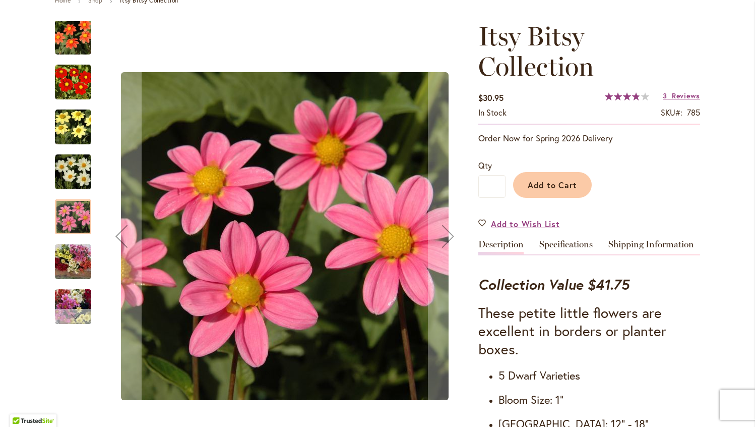
scroll to position [0, 0]
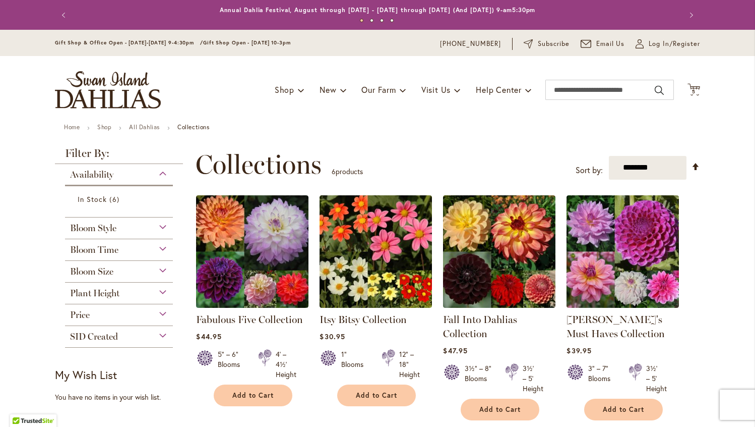
click at [689, 19] on button "Next" at bounding box center [690, 15] width 20 height 20
click at [689, 18] on button "Next" at bounding box center [690, 15] width 20 height 20
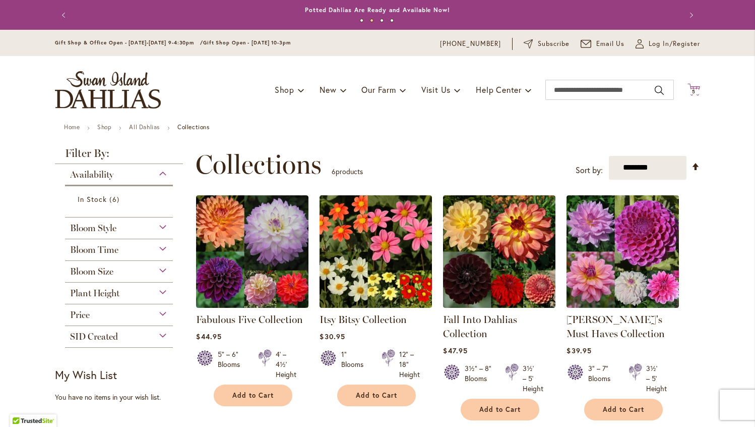
click at [696, 84] on icon "Cart .cls-1 { fill: #231f20; }" at bounding box center [694, 89] width 13 height 13
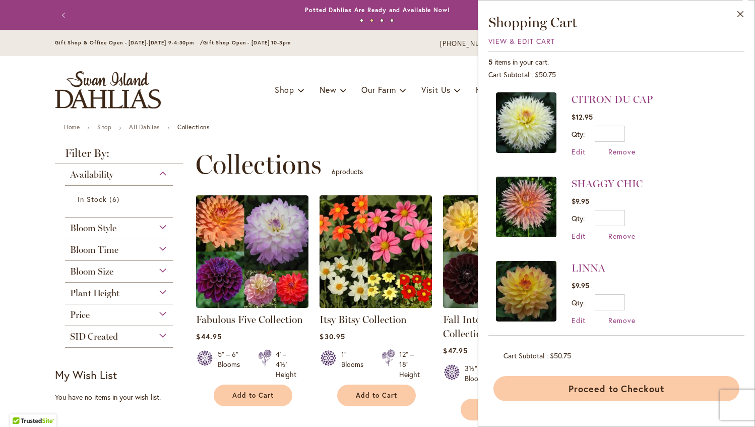
click at [659, 389] on button "Proceed to Checkout" at bounding box center [617, 388] width 246 height 25
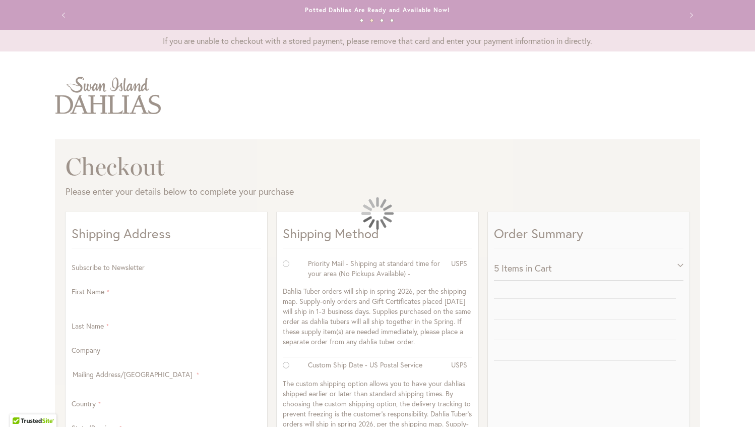
select select "**"
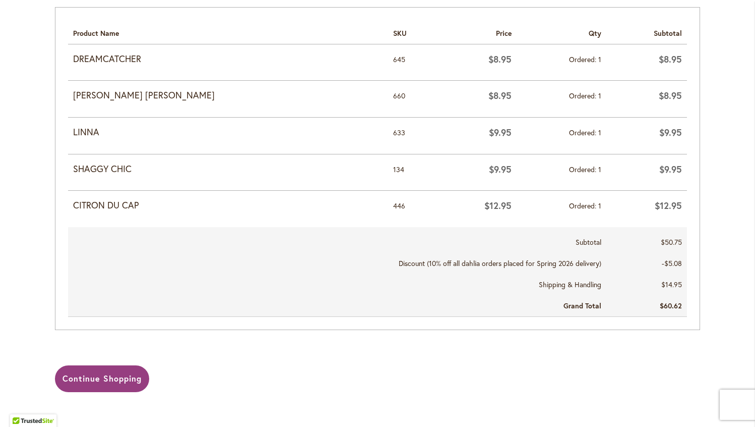
scroll to position [533, 0]
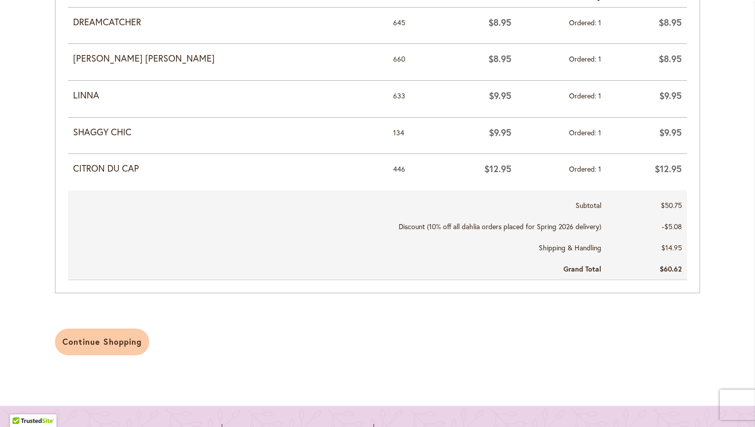
click at [80, 339] on span "Continue Shopping" at bounding box center [102, 341] width 79 height 11
